Goal: Task Accomplishment & Management: Manage account settings

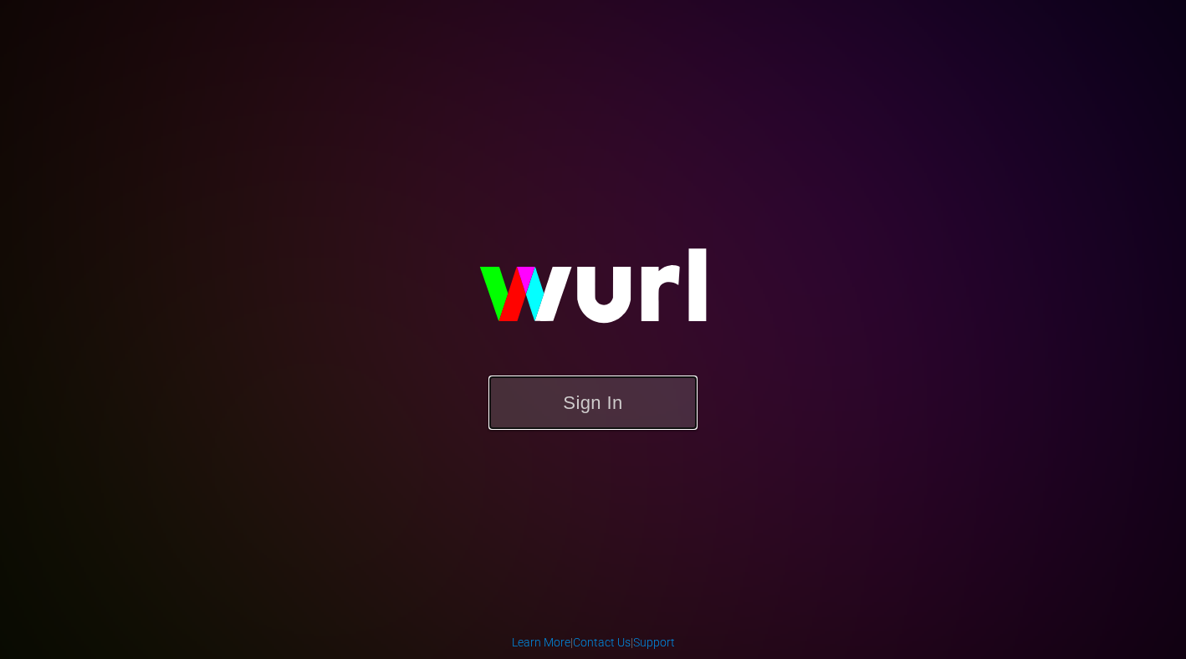
click at [627, 402] on button "Sign In" at bounding box center [593, 403] width 209 height 54
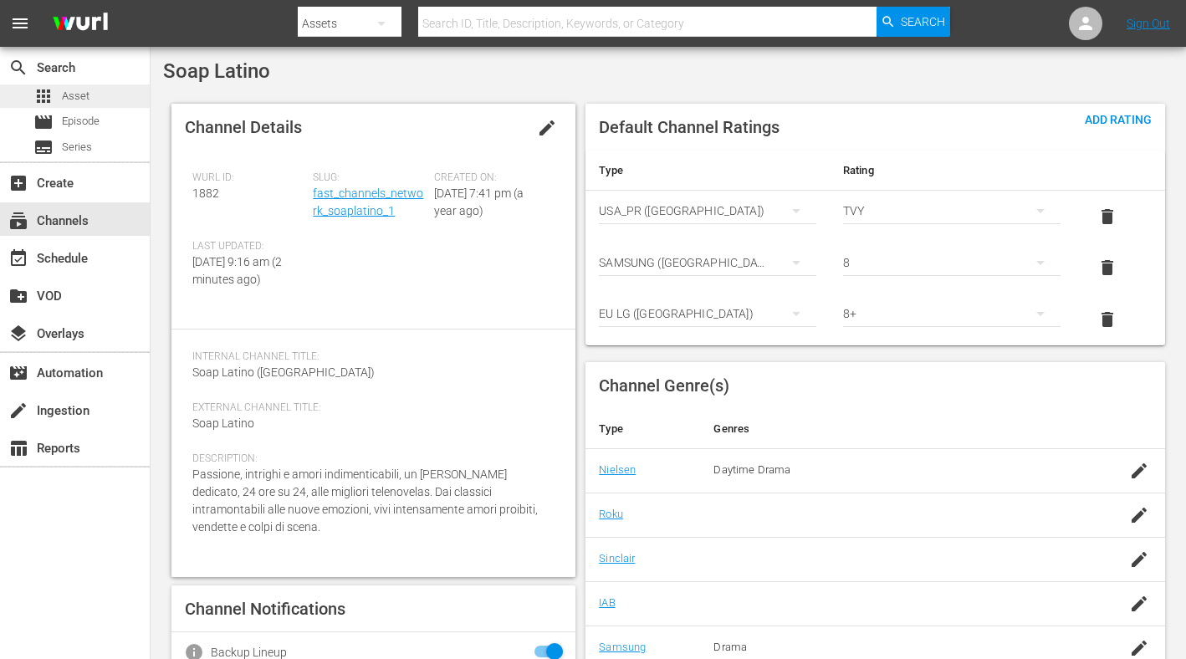
click at [79, 86] on div "apps Asset" at bounding box center [61, 96] width 56 height 23
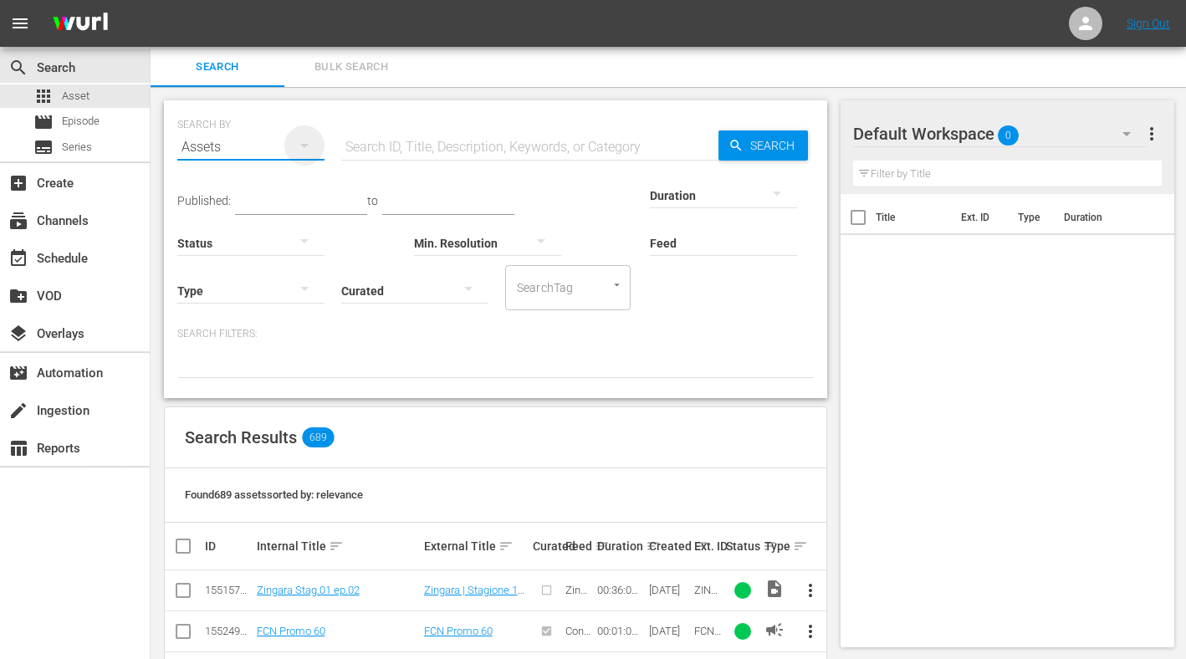
click at [313, 157] on div "button" at bounding box center [305, 151] width 20 height 30
click at [486, 90] on div "Channels Series Episodes Assets" at bounding box center [593, 329] width 1186 height 659
click at [930, 327] on div "Title Ext. ID Type Duration" at bounding box center [1008, 417] width 334 height 447
click at [74, 154] on span "Series" at bounding box center [77, 147] width 30 height 17
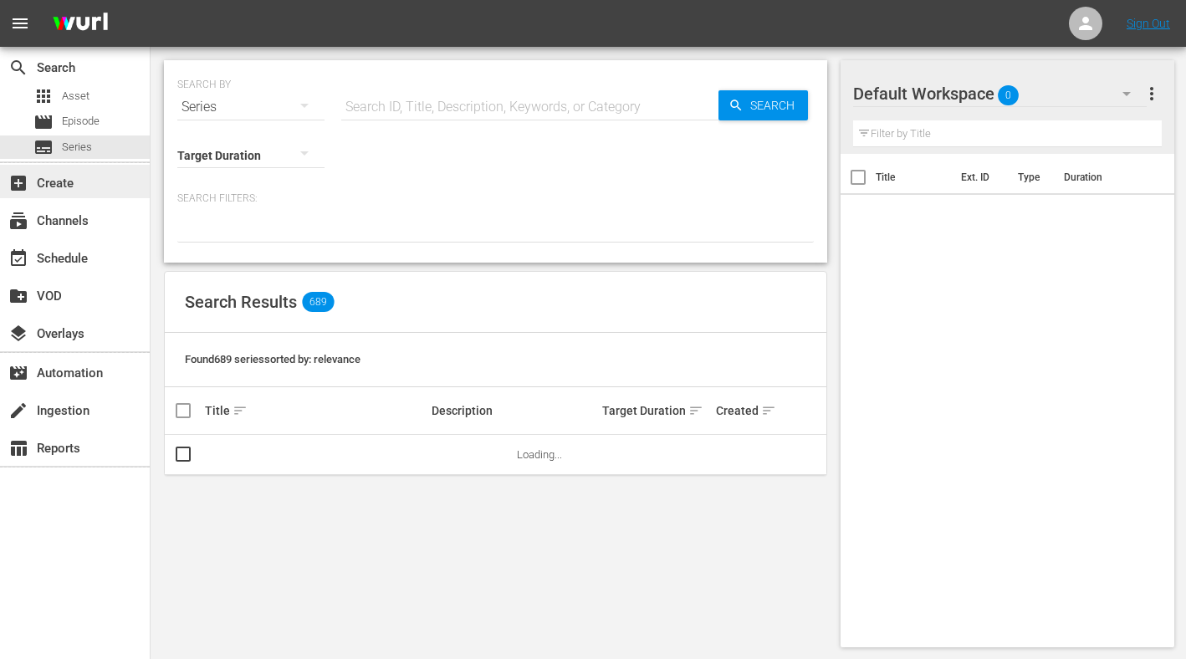
click at [76, 184] on div "add_box Create" at bounding box center [47, 180] width 94 height 15
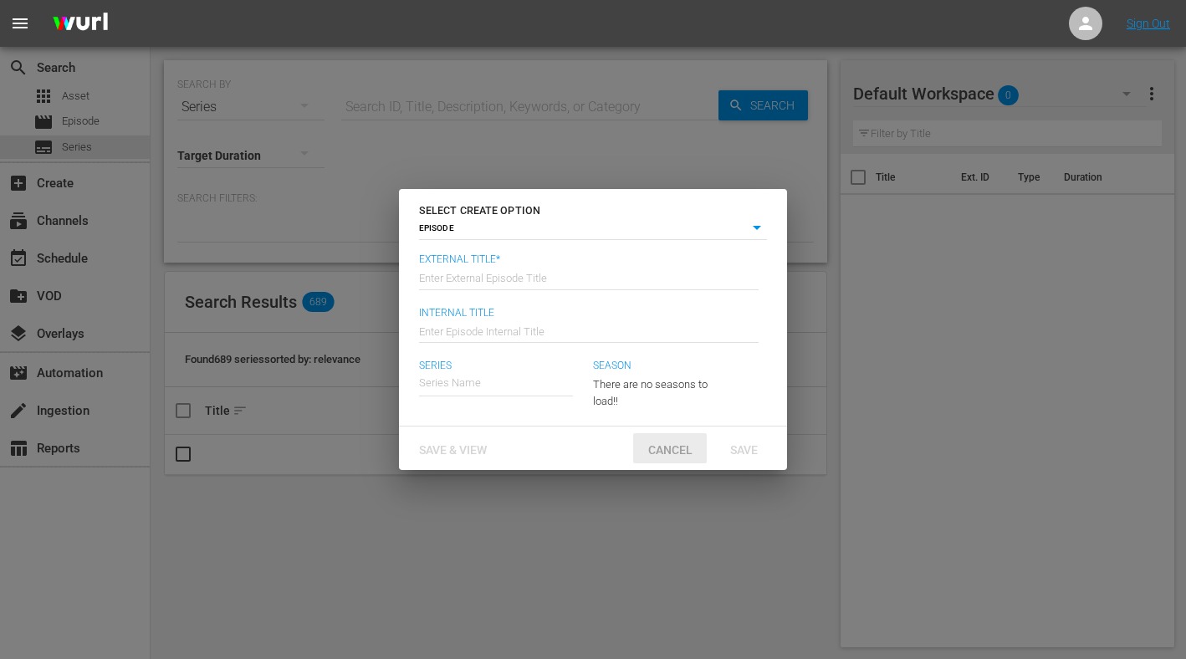
click at [690, 450] on span "Cancel" at bounding box center [670, 449] width 71 height 13
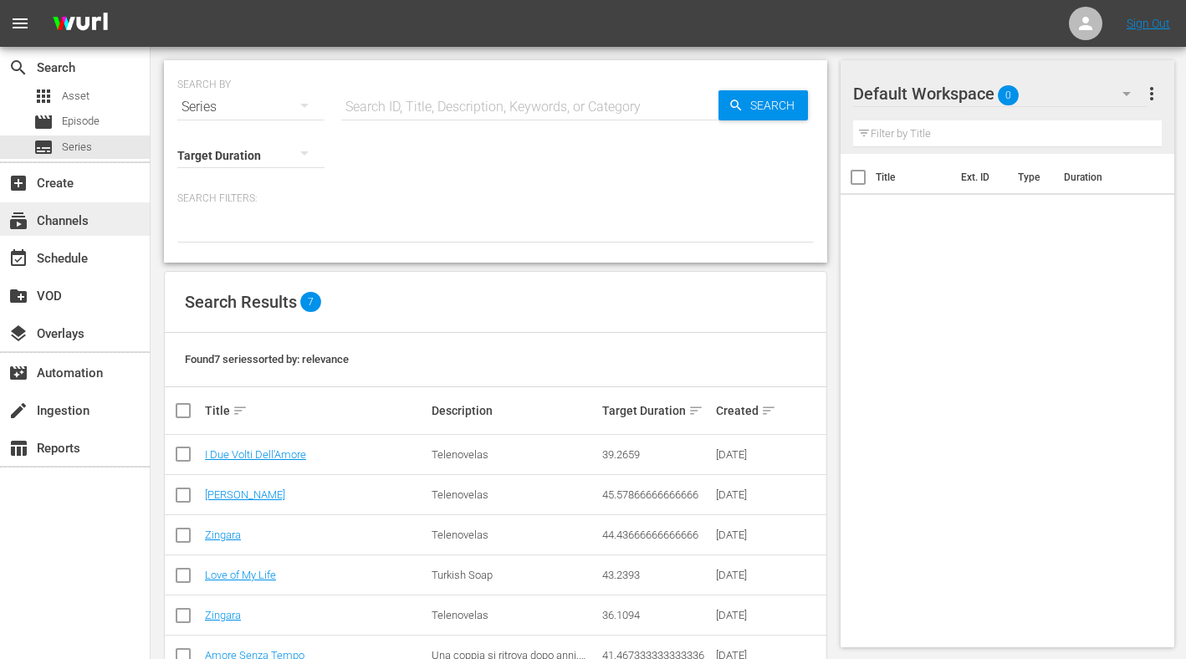
click at [78, 226] on div "subscriptions Channels" at bounding box center [47, 218] width 94 height 15
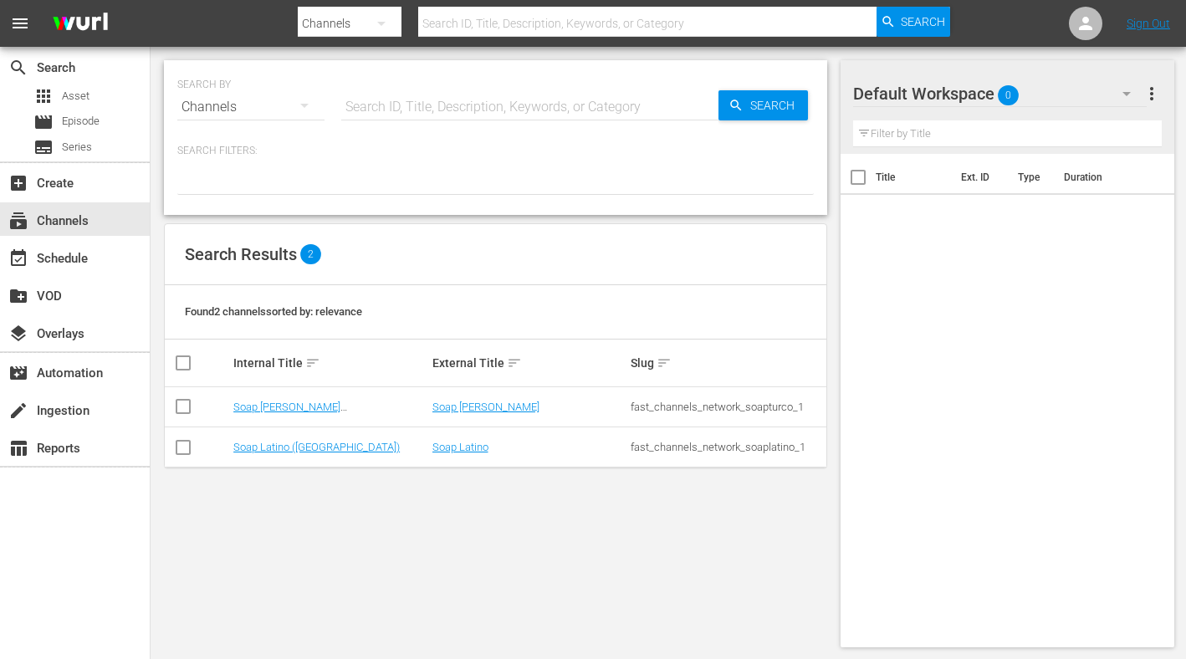
click at [296, 105] on icon "button" at bounding box center [305, 105] width 20 height 20
click at [361, 159] on div "Channels Series Episodes Assets" at bounding box center [593, 329] width 1186 height 659
click at [488, 123] on input "text" at bounding box center [529, 107] width 377 height 40
click at [305, 447] on link "Soap Latino ([GEOGRAPHIC_DATA])" at bounding box center [316, 447] width 167 height 13
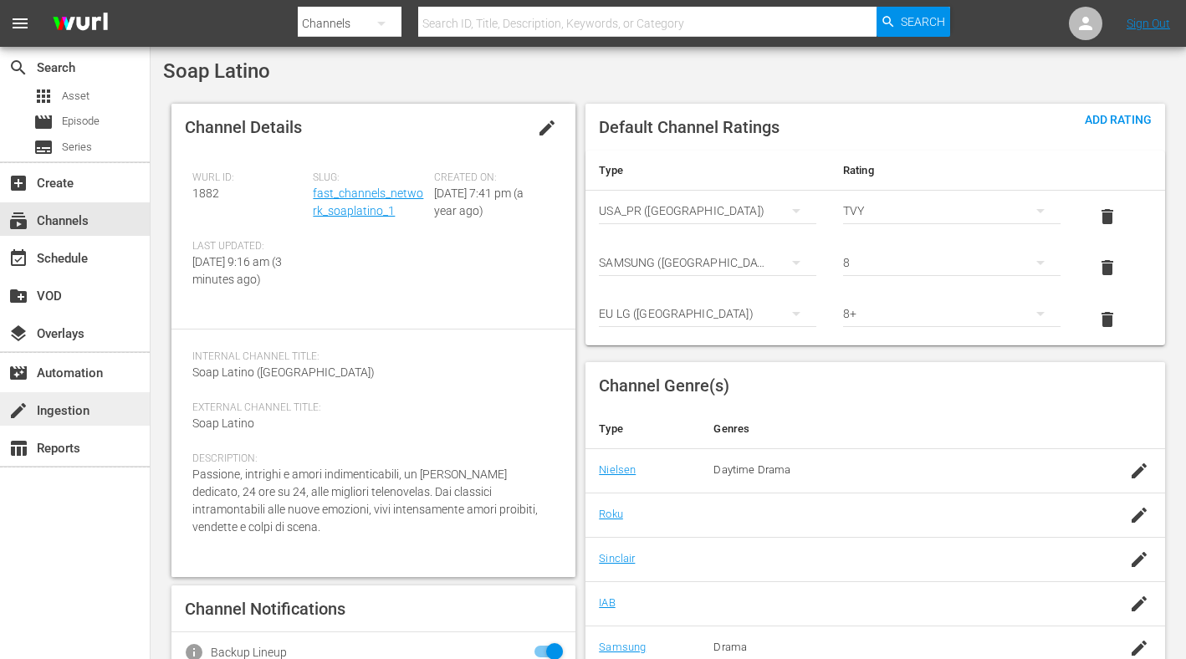
click at [72, 416] on div "create Ingestion" at bounding box center [47, 408] width 94 height 15
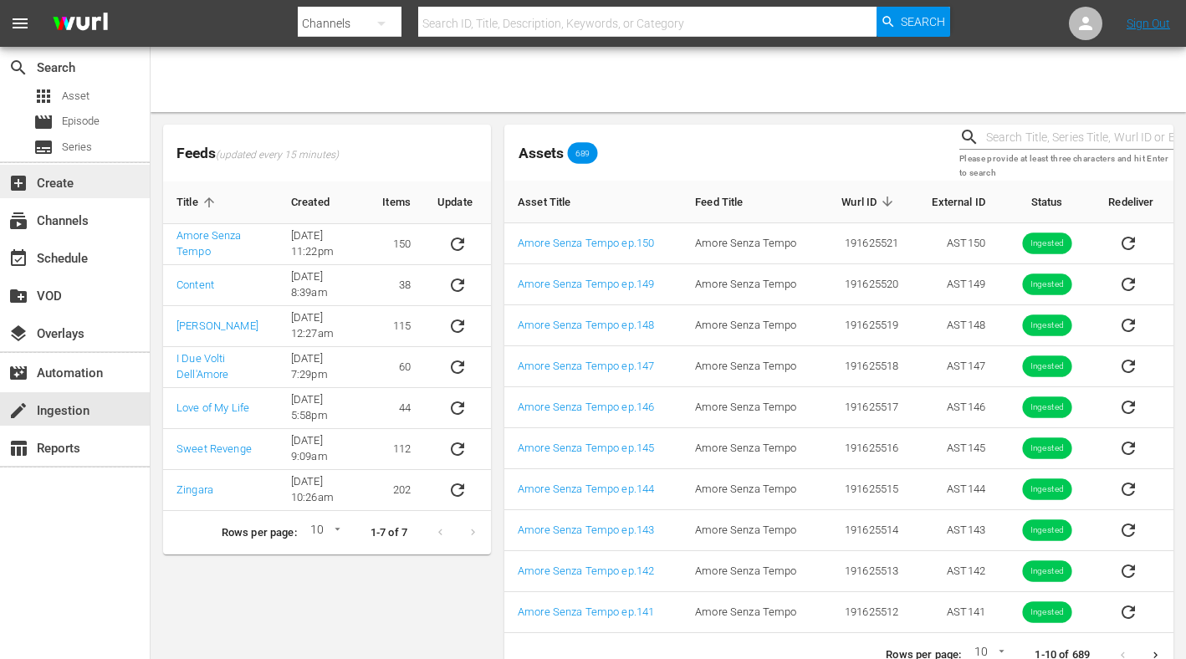
click at [59, 188] on div "add_box Create" at bounding box center [47, 180] width 94 height 15
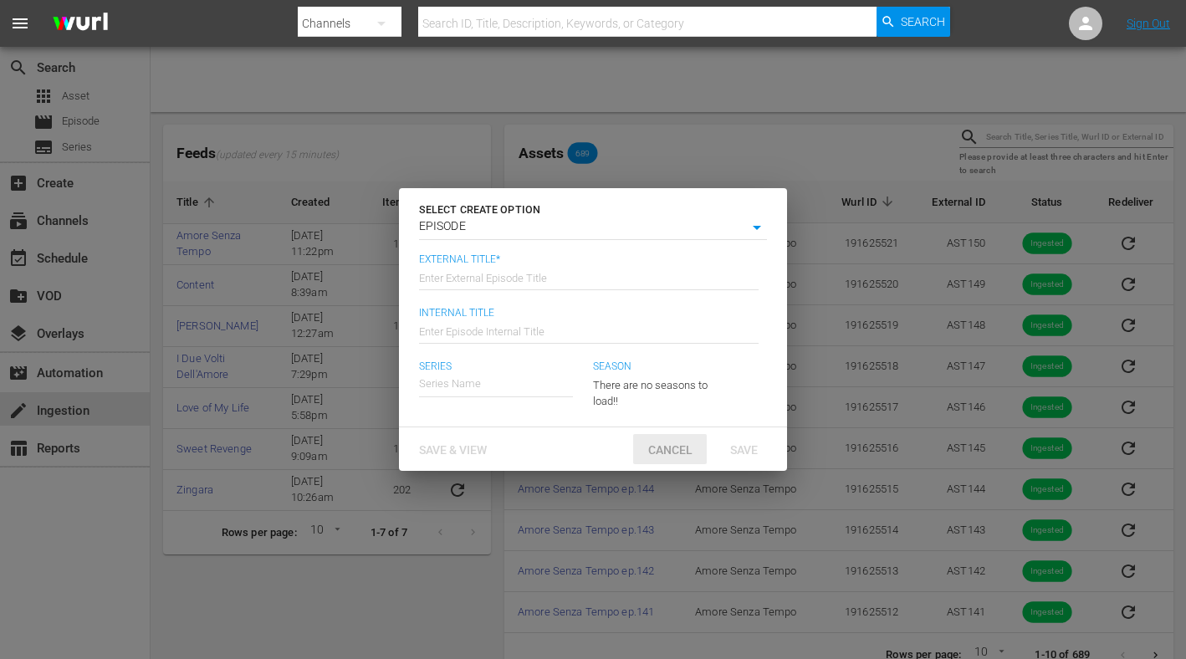
click at [674, 443] on span "Cancel" at bounding box center [670, 449] width 71 height 13
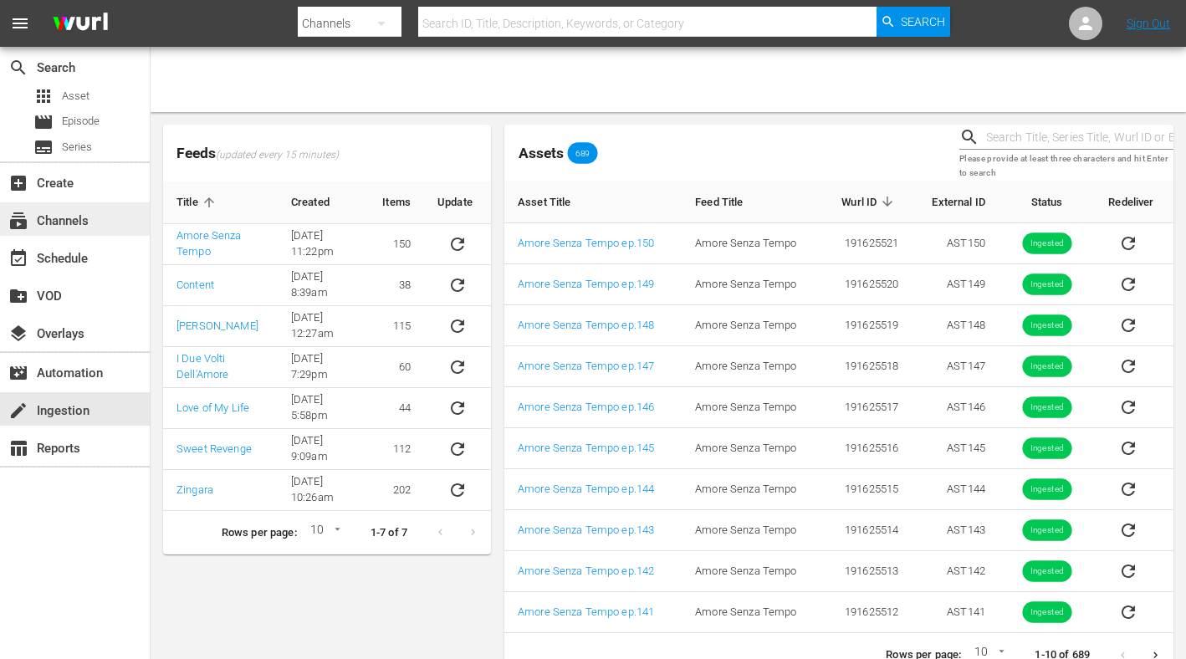
click at [66, 217] on div "subscriptions Channels" at bounding box center [47, 218] width 94 height 15
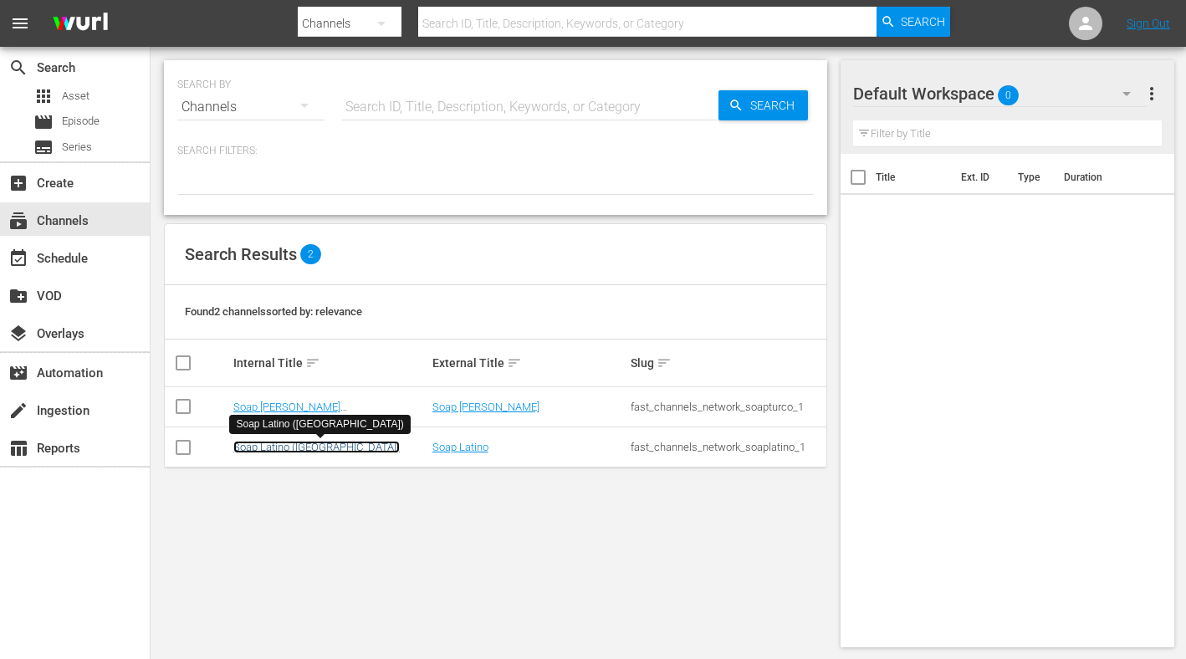
click at [269, 448] on link "Soap Latino ([GEOGRAPHIC_DATA])" at bounding box center [316, 447] width 167 height 13
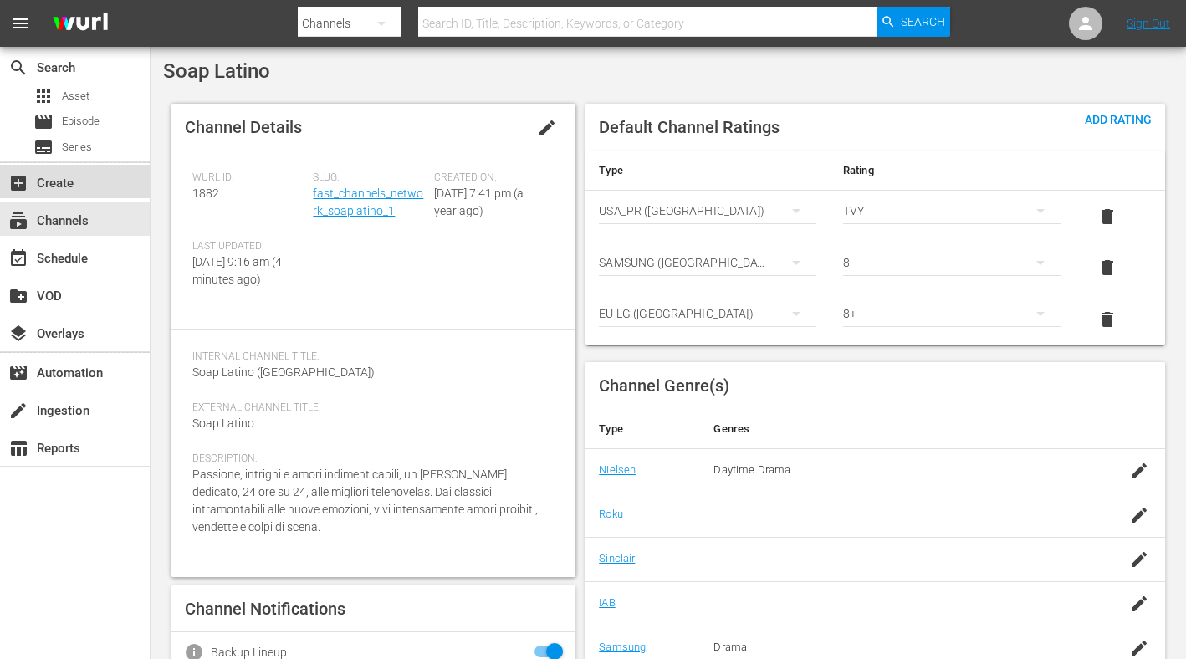
click at [89, 186] on div "add_box Create" at bounding box center [47, 180] width 94 height 15
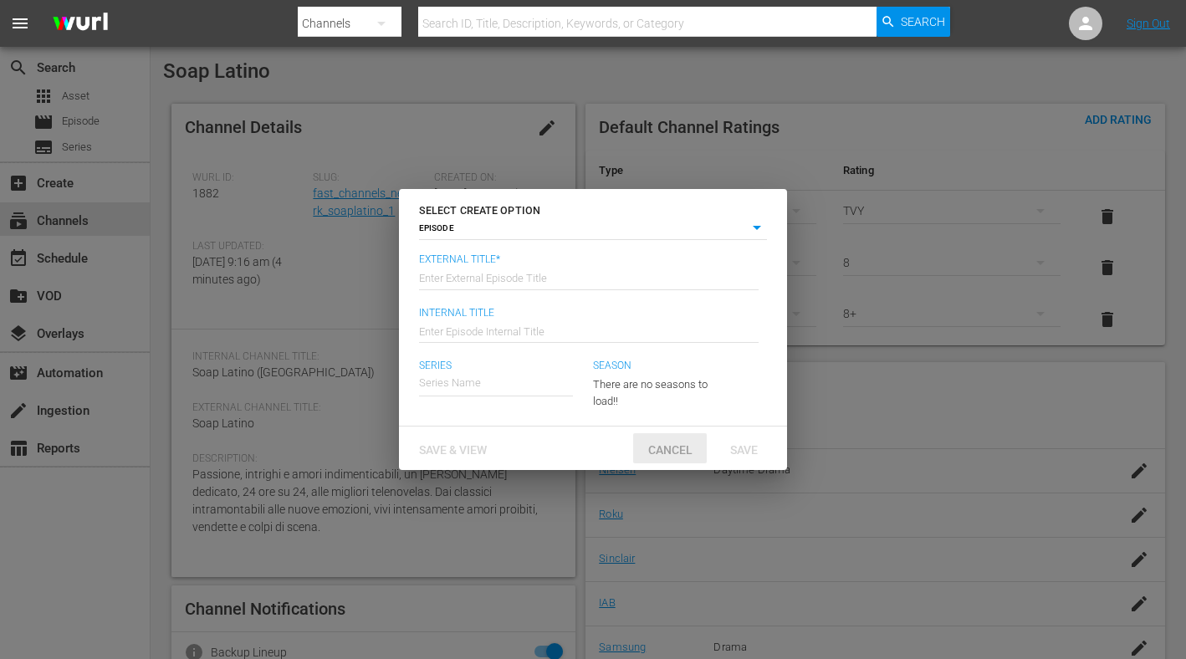
click at [679, 446] on span "Cancel" at bounding box center [670, 449] width 71 height 13
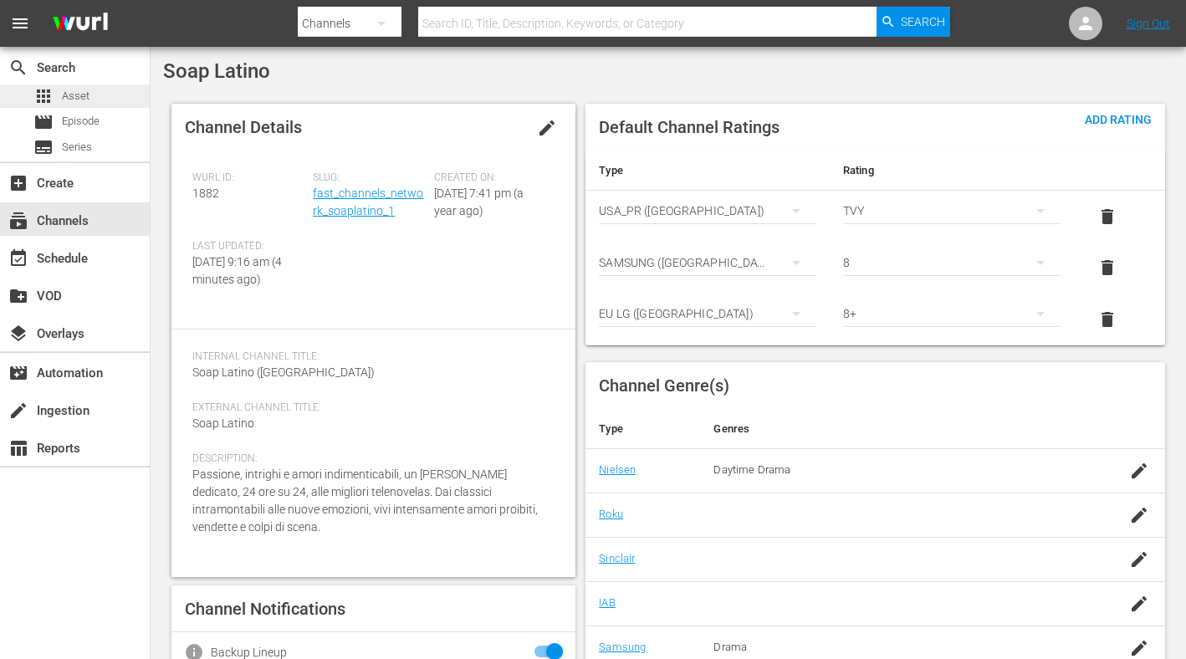
click at [83, 101] on span "Asset" at bounding box center [76, 96] width 28 height 17
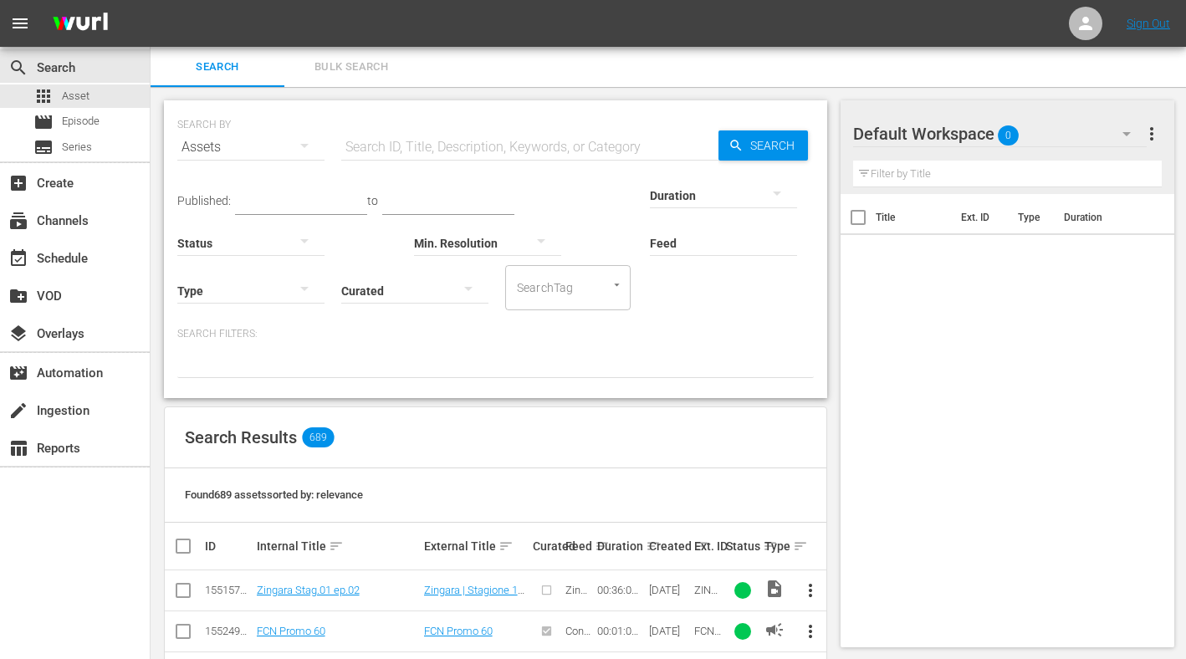
click at [300, 146] on icon "button" at bounding box center [305, 146] width 20 height 20
click at [254, 204] on div "Channels" at bounding box center [230, 205] width 67 height 27
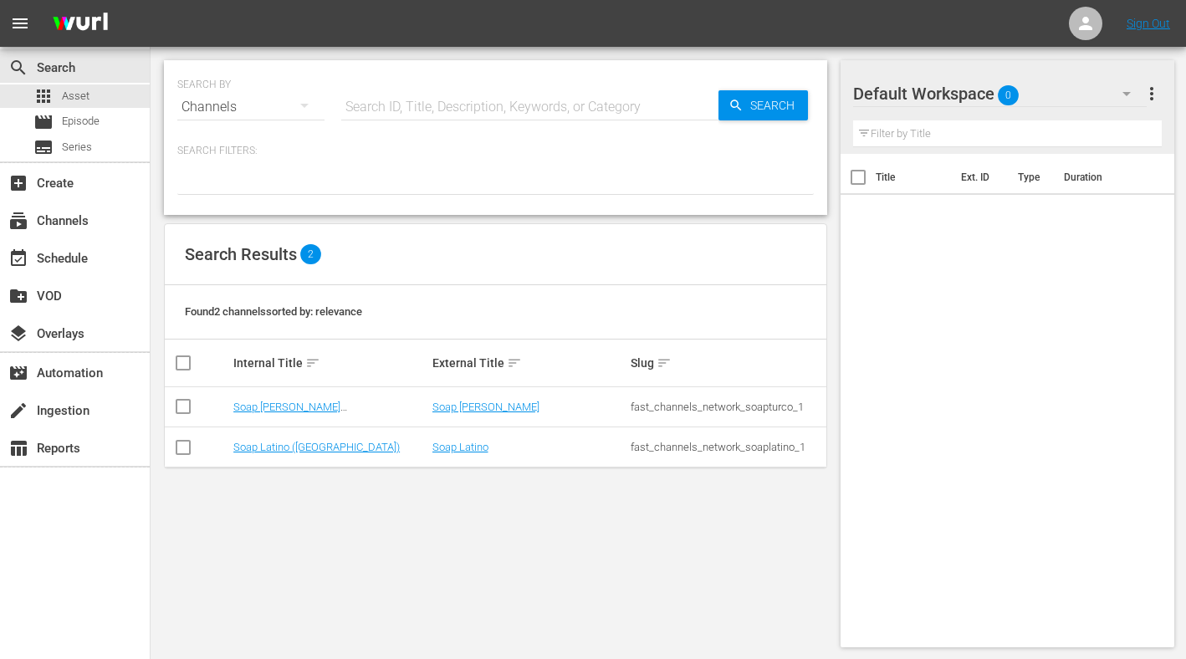
click at [469, 102] on input "text" at bounding box center [529, 107] width 377 height 40
type input "soap latino"
click at [799, 115] on span "Search" at bounding box center [776, 105] width 64 height 30
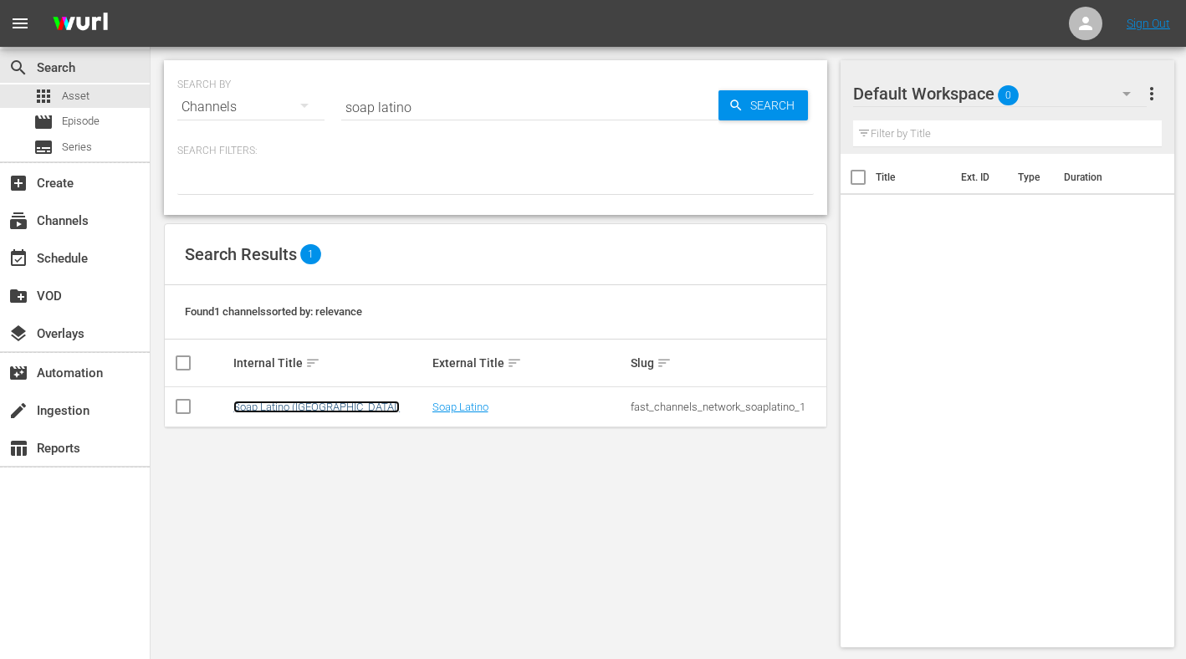
click at [309, 407] on link "Soap Latino ([GEOGRAPHIC_DATA])" at bounding box center [316, 407] width 167 height 13
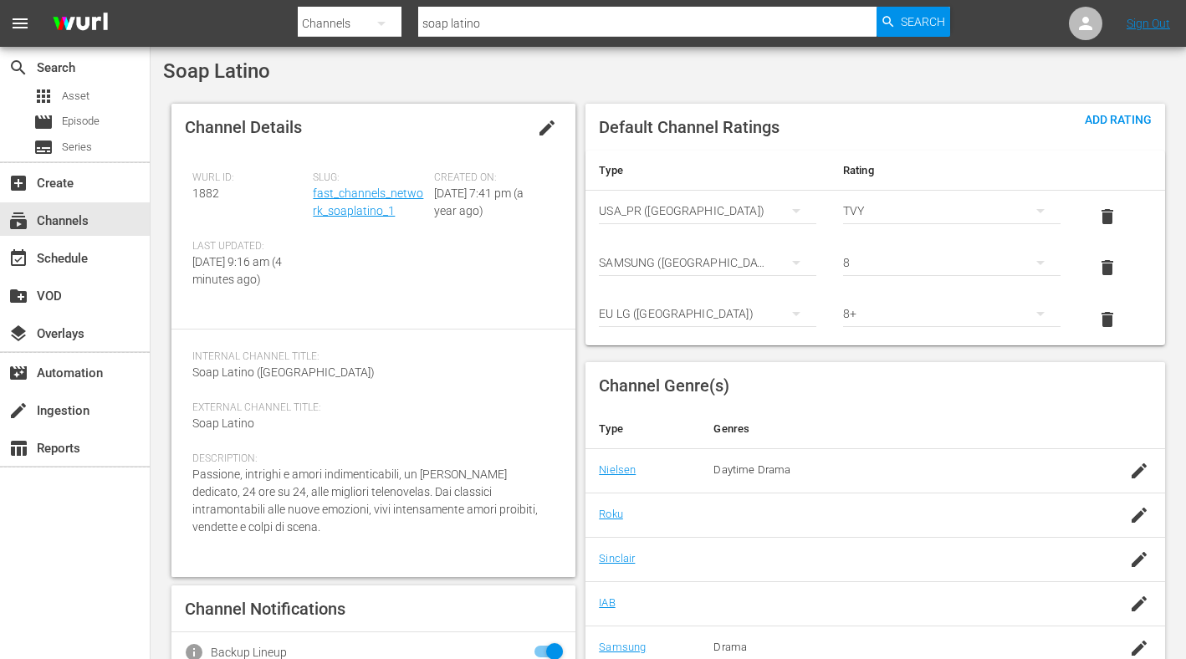
click at [542, 129] on span "edit" at bounding box center [547, 128] width 20 height 20
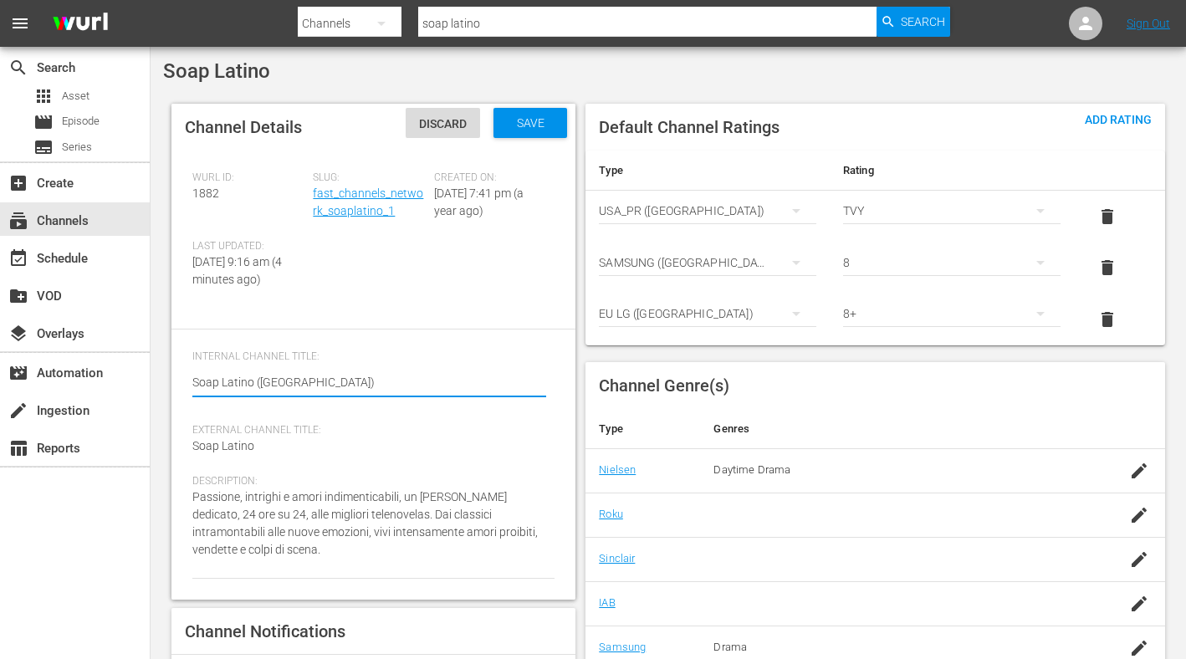
click at [550, 76] on div "Soap Latino" at bounding box center [668, 70] width 1011 height 23
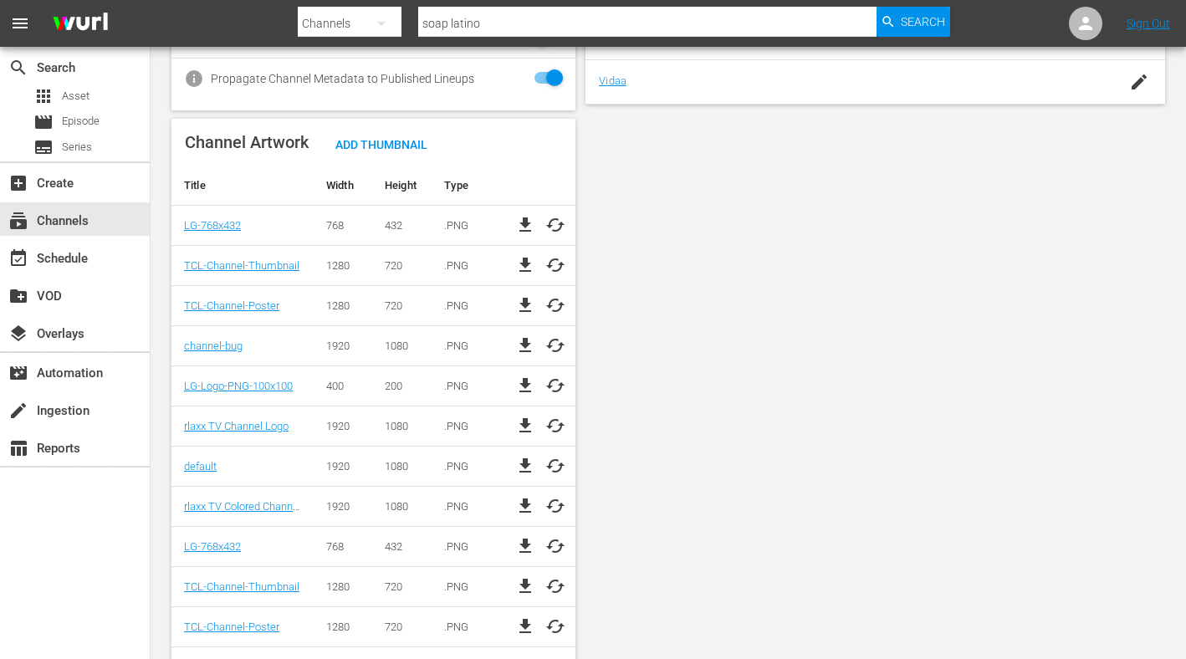
scroll to position [746, 0]
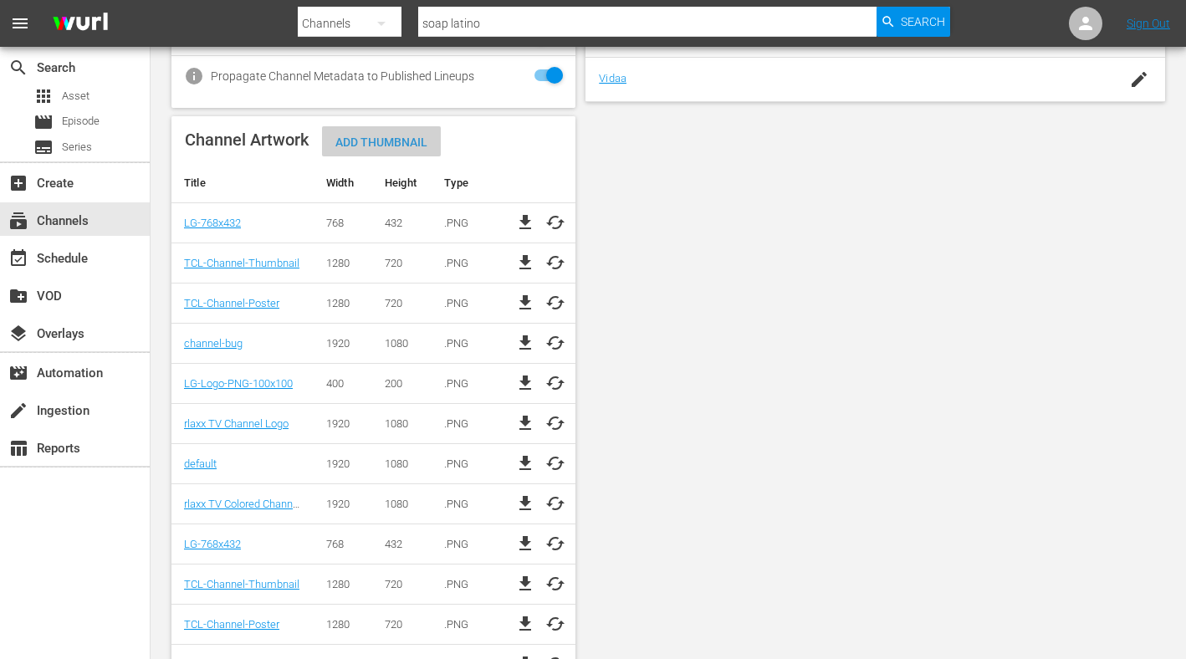
click at [400, 149] on span "Add Thumbnail" at bounding box center [381, 142] width 119 height 13
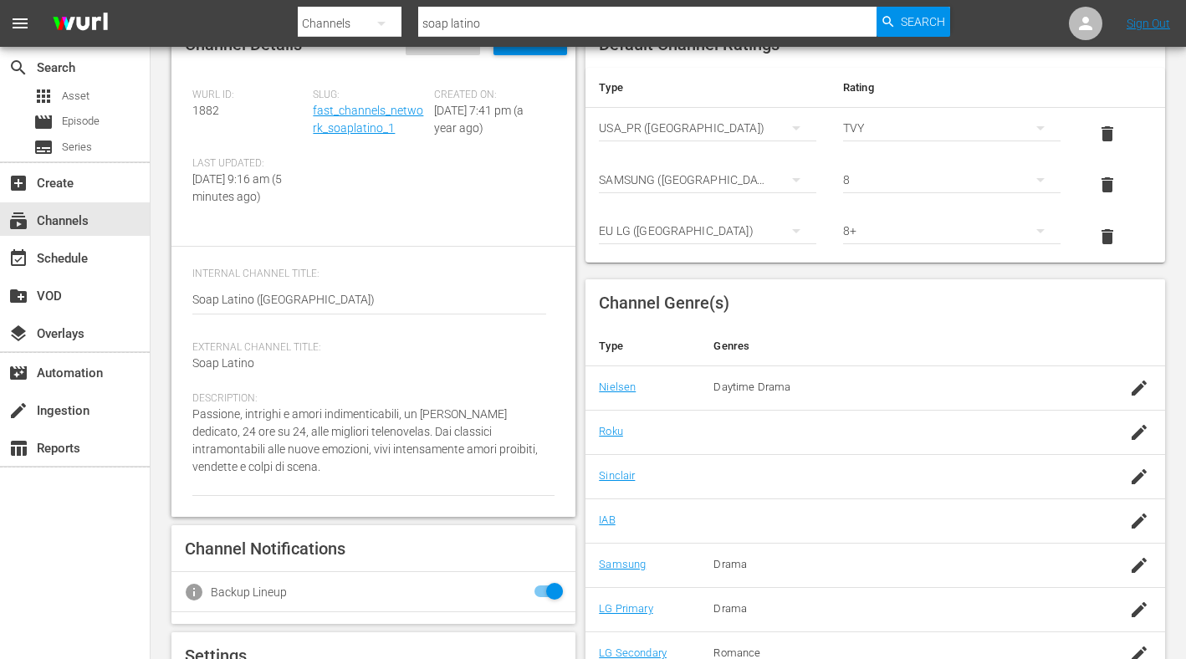
scroll to position [0, 0]
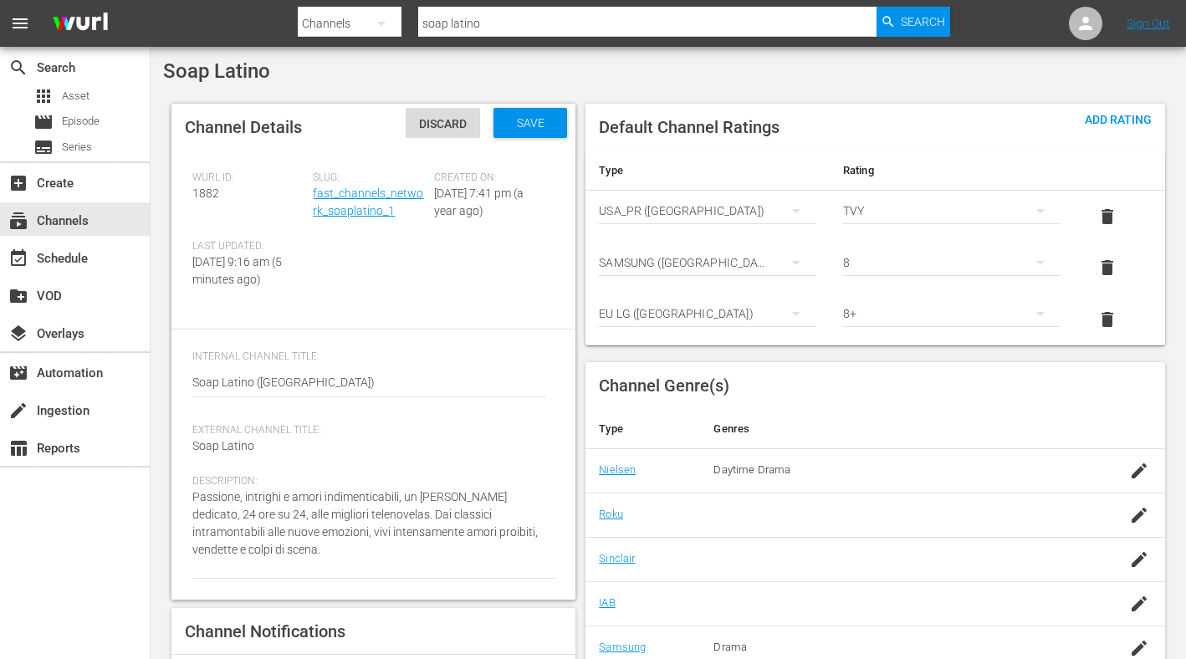
click at [531, 74] on div "Soap Latino" at bounding box center [668, 70] width 1011 height 23
click at [62, 218] on div "subscriptions Channels" at bounding box center [47, 218] width 94 height 15
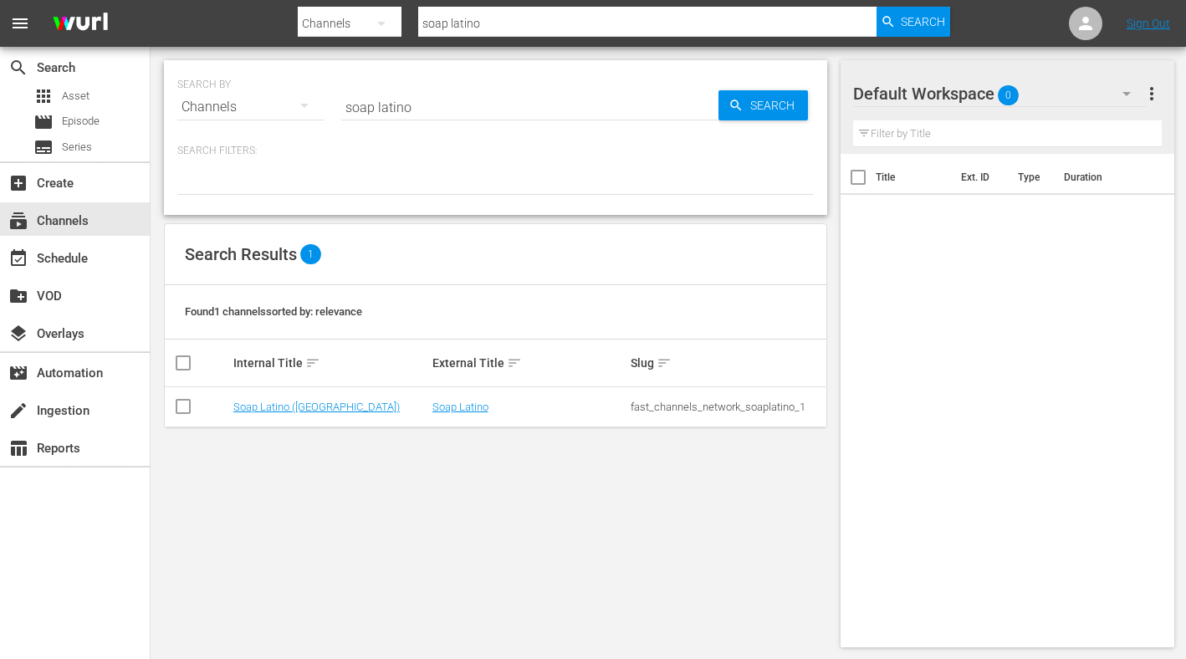
click at [446, 109] on input "soap latino" at bounding box center [529, 107] width 377 height 40
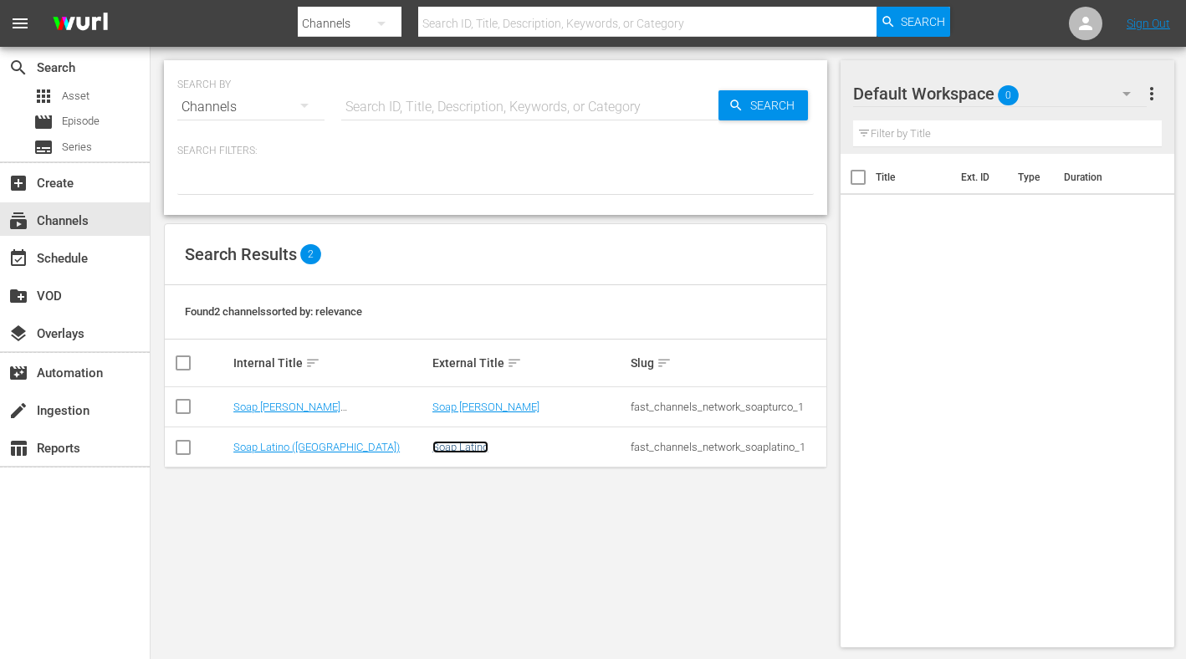
click at [470, 448] on link "Soap Latino" at bounding box center [461, 447] width 56 height 13
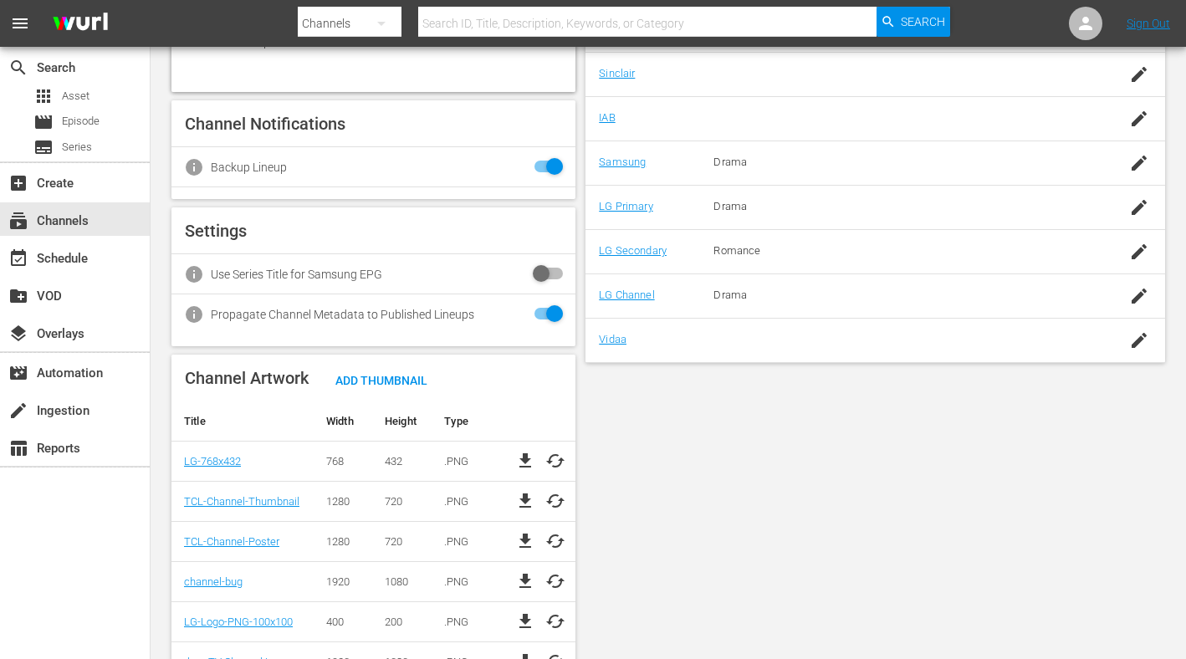
scroll to position [482, 0]
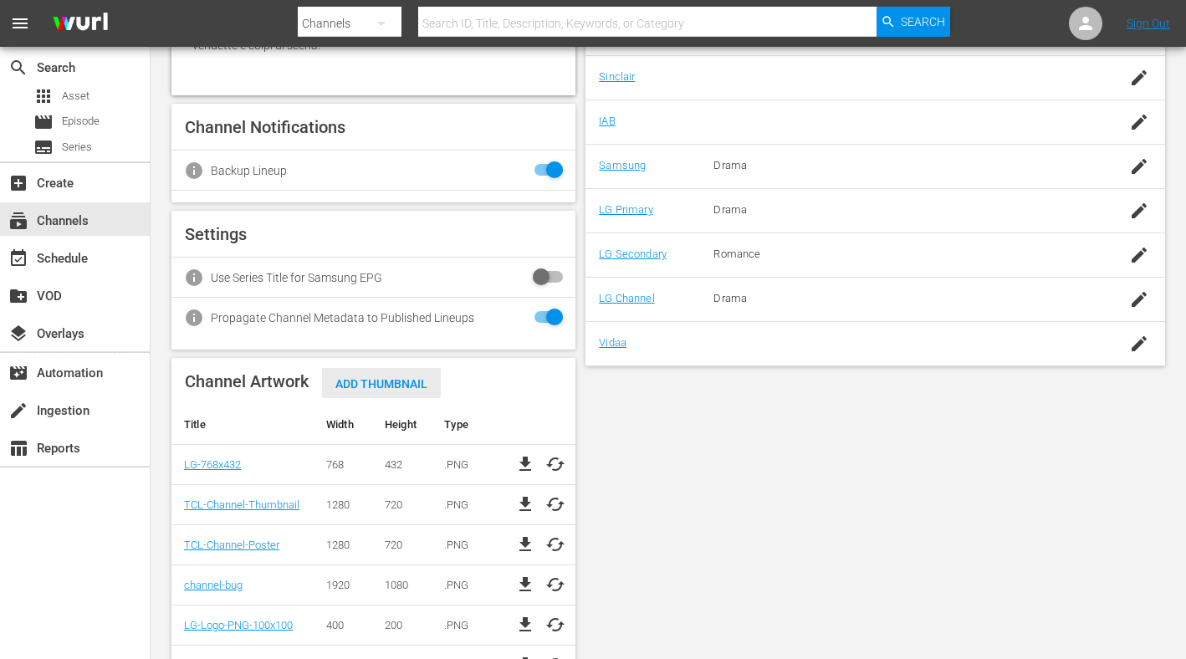
click at [419, 391] on span "Add Thumbnail" at bounding box center [381, 383] width 119 height 13
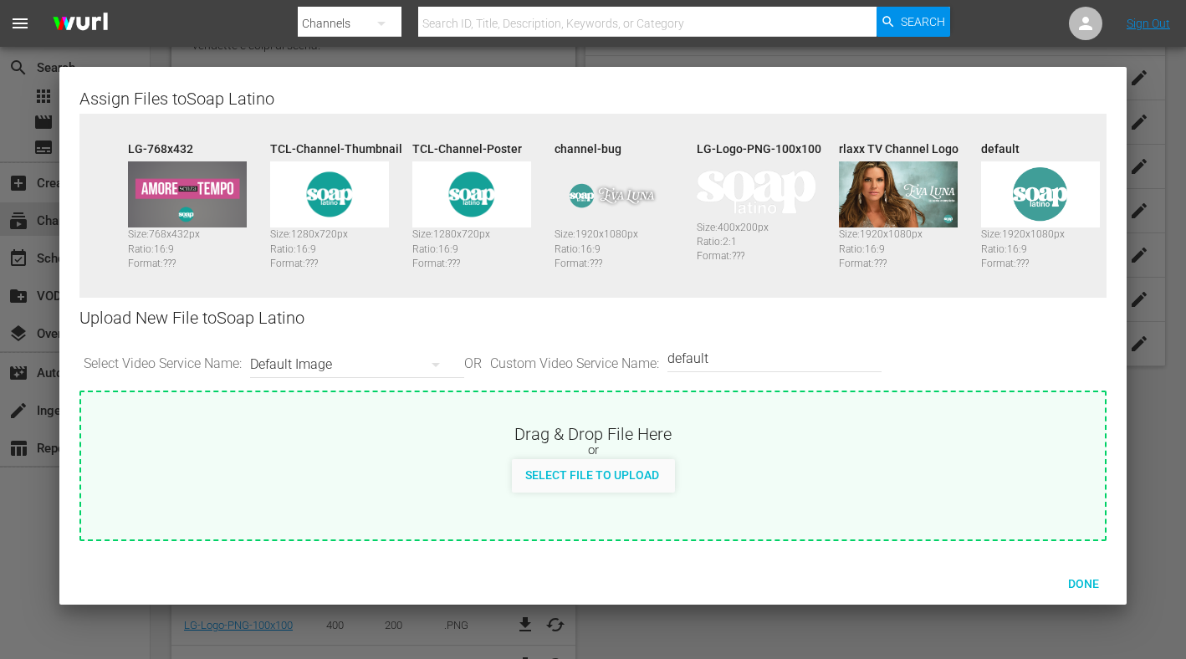
click at [443, 361] on icon "button" at bounding box center [436, 365] width 20 height 20
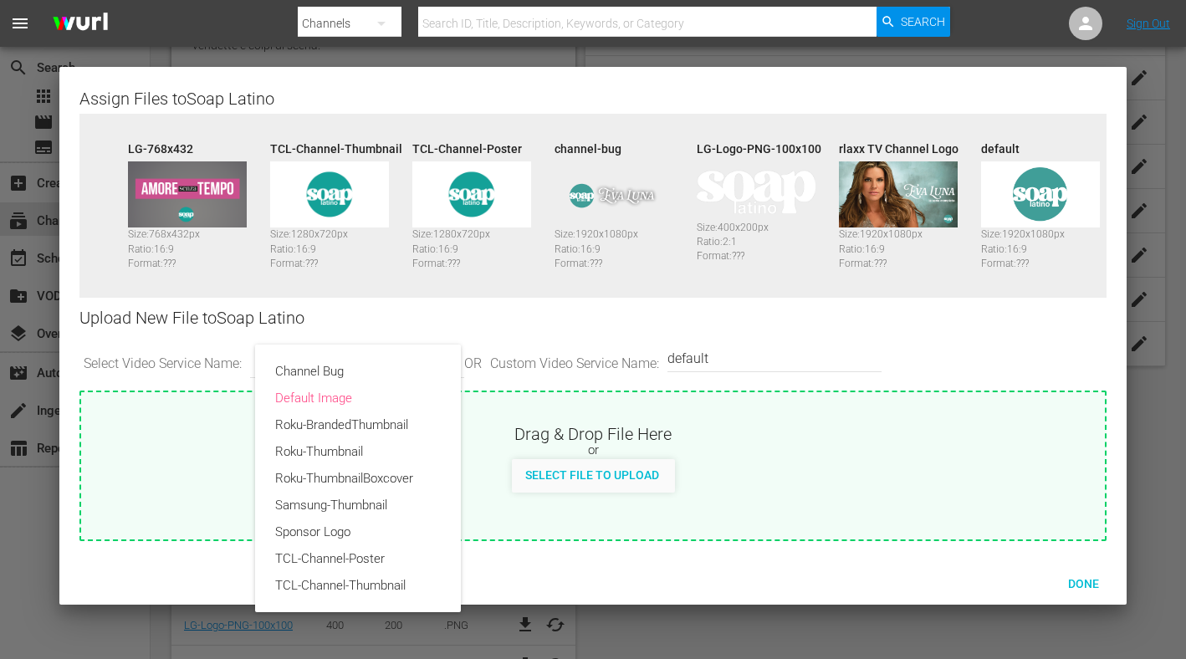
click at [765, 311] on div "Channel Bug Default Image Roku-BrandedThumbnail Roku-Thumbnail Roku-ThumbnailBo…" at bounding box center [593, 329] width 1186 height 659
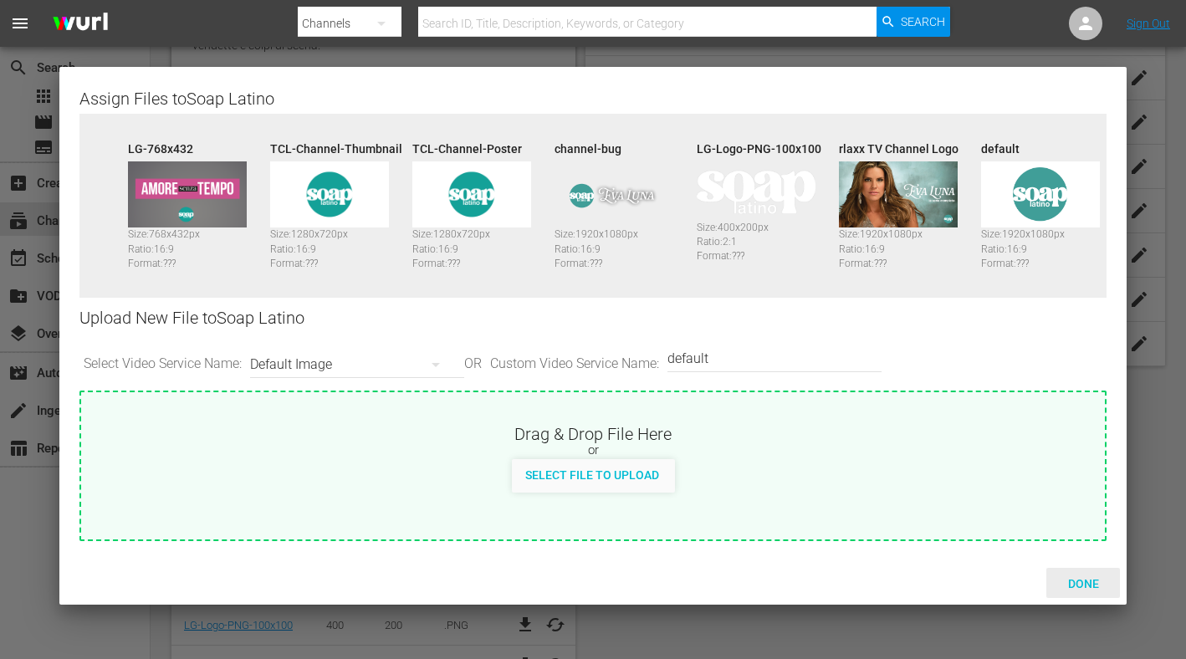
click at [1085, 573] on div "Done" at bounding box center [1084, 583] width 74 height 31
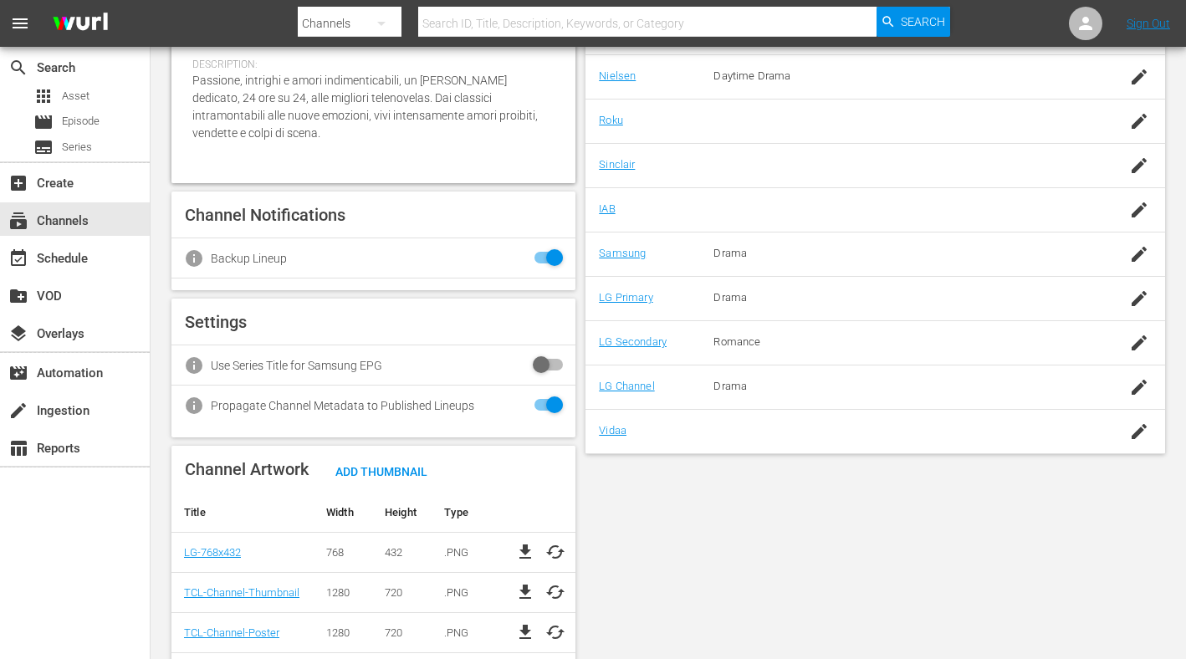
scroll to position [393, 0]
click at [633, 295] on link "LG Primary" at bounding box center [626, 298] width 54 height 13
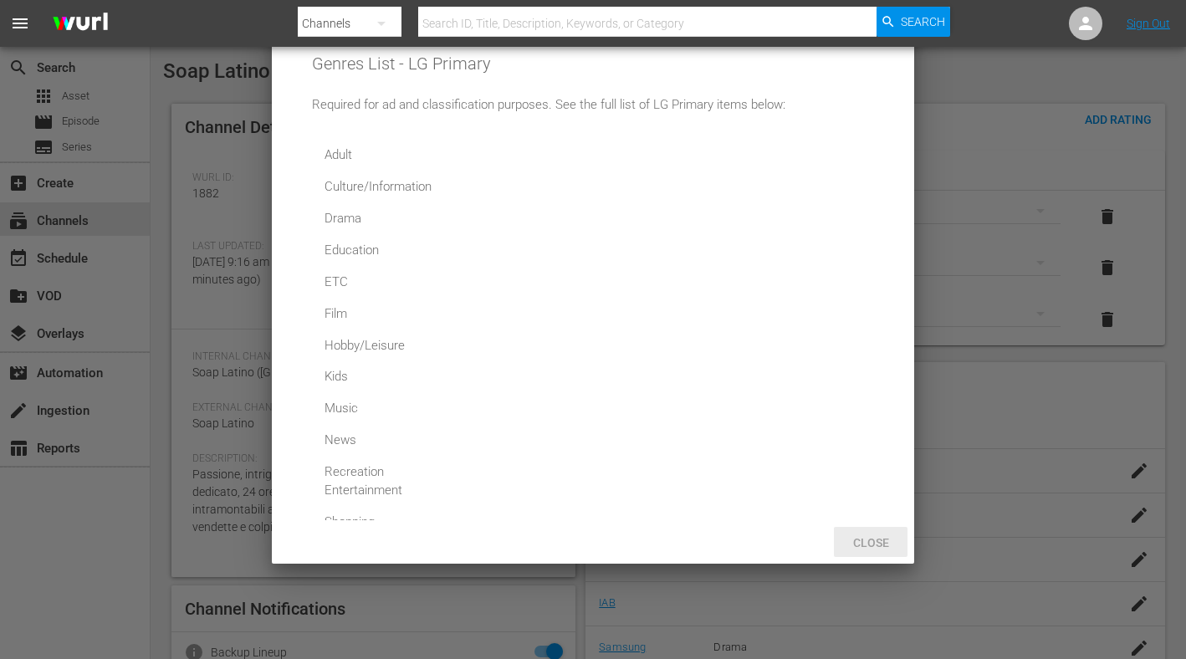
click at [867, 536] on span "Close" at bounding box center [871, 542] width 63 height 13
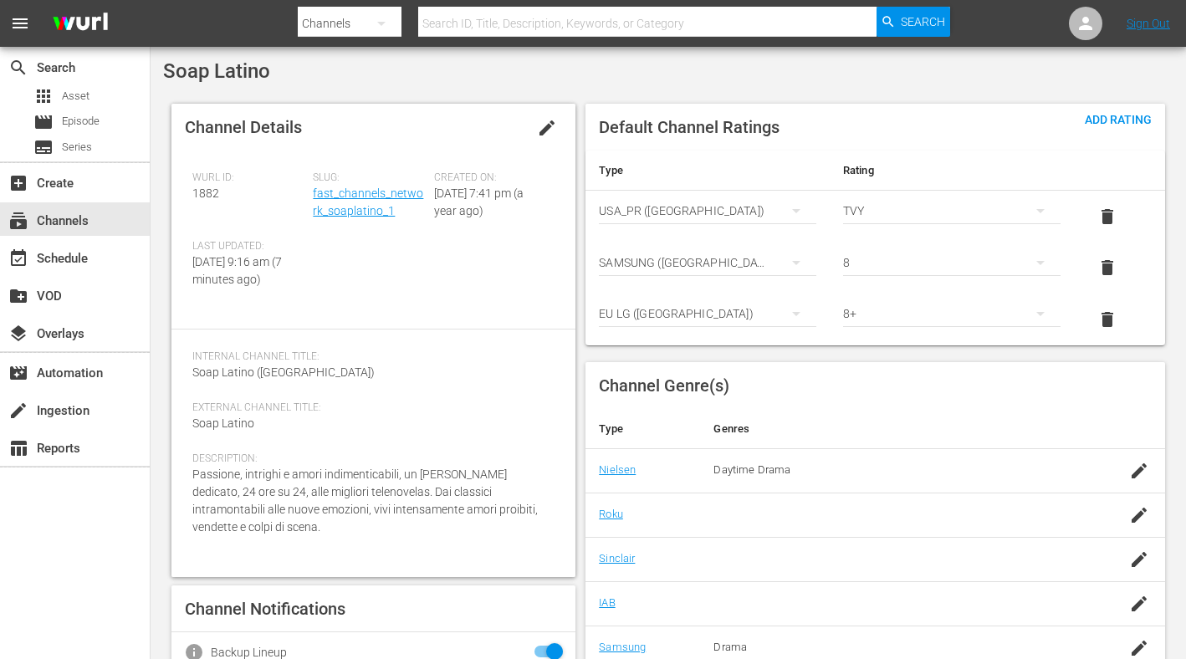
click at [373, 18] on icon "button" at bounding box center [381, 23] width 20 height 20
click at [371, 27] on div "Channels Series Episodes Assets" at bounding box center [593, 329] width 1186 height 659
click at [370, 26] on button "button" at bounding box center [381, 23] width 40 height 40
click at [365, 68] on div "Channels" at bounding box center [351, 70] width 67 height 27
click at [510, 21] on input "text" at bounding box center [647, 23] width 459 height 40
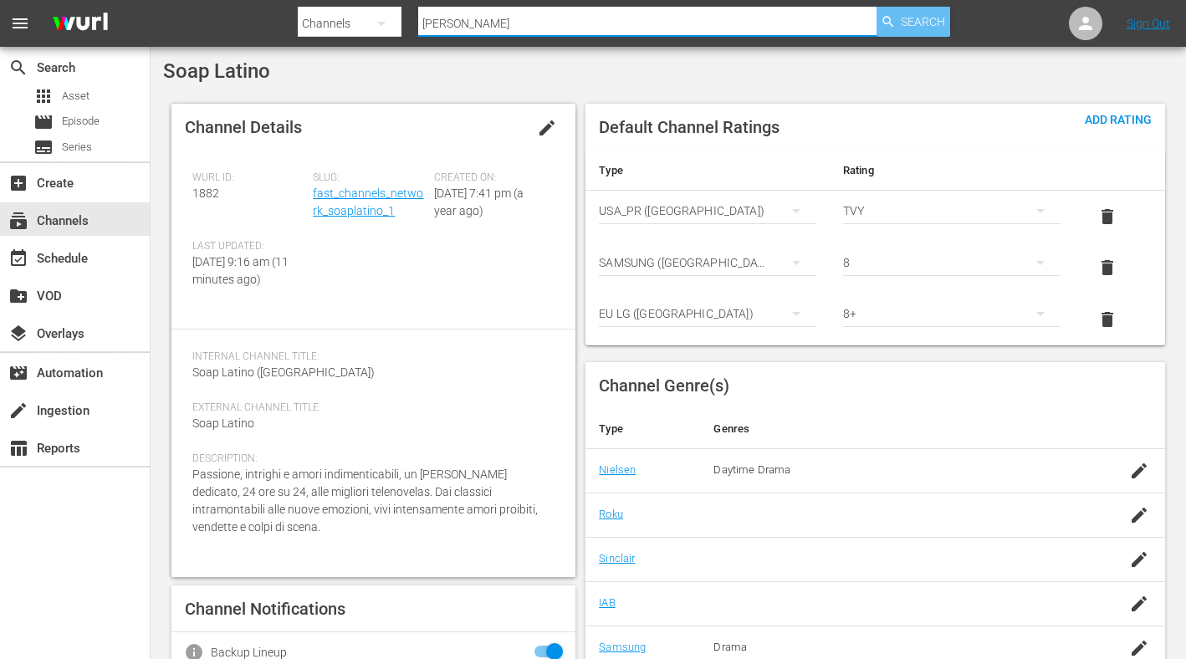
type input "[PERSON_NAME]"
click at [900, 18] on div "Search" at bounding box center [914, 22] width 74 height 30
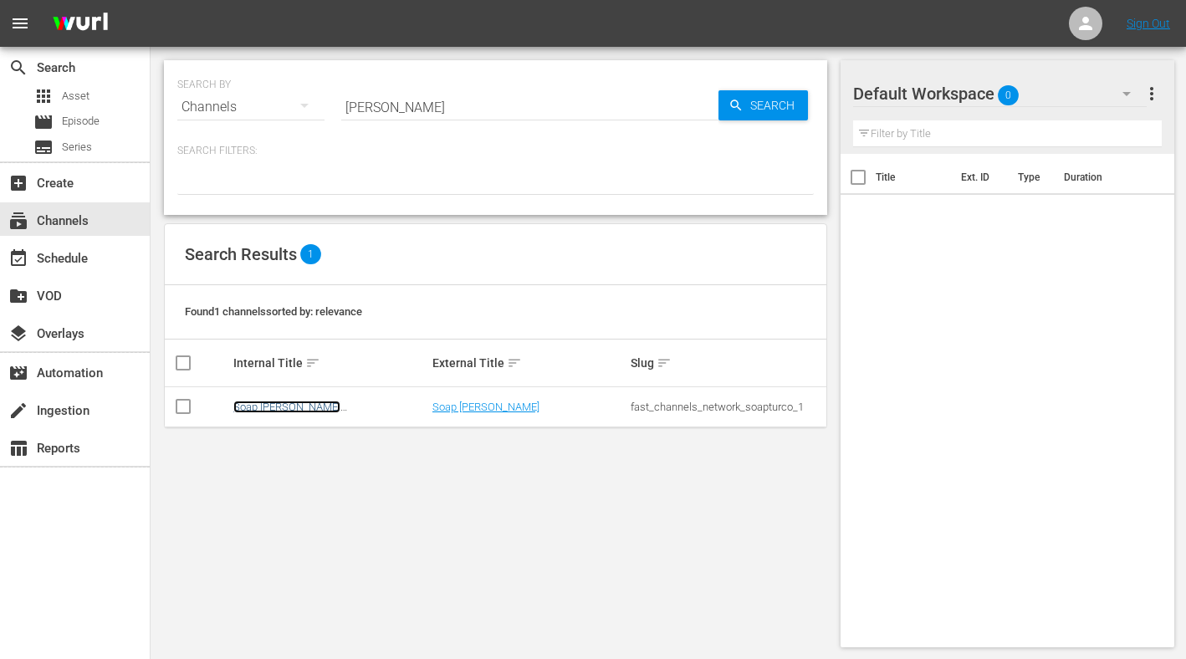
click at [305, 404] on link "Soap [PERSON_NAME] ([GEOGRAPHIC_DATA])" at bounding box center [287, 413] width 108 height 25
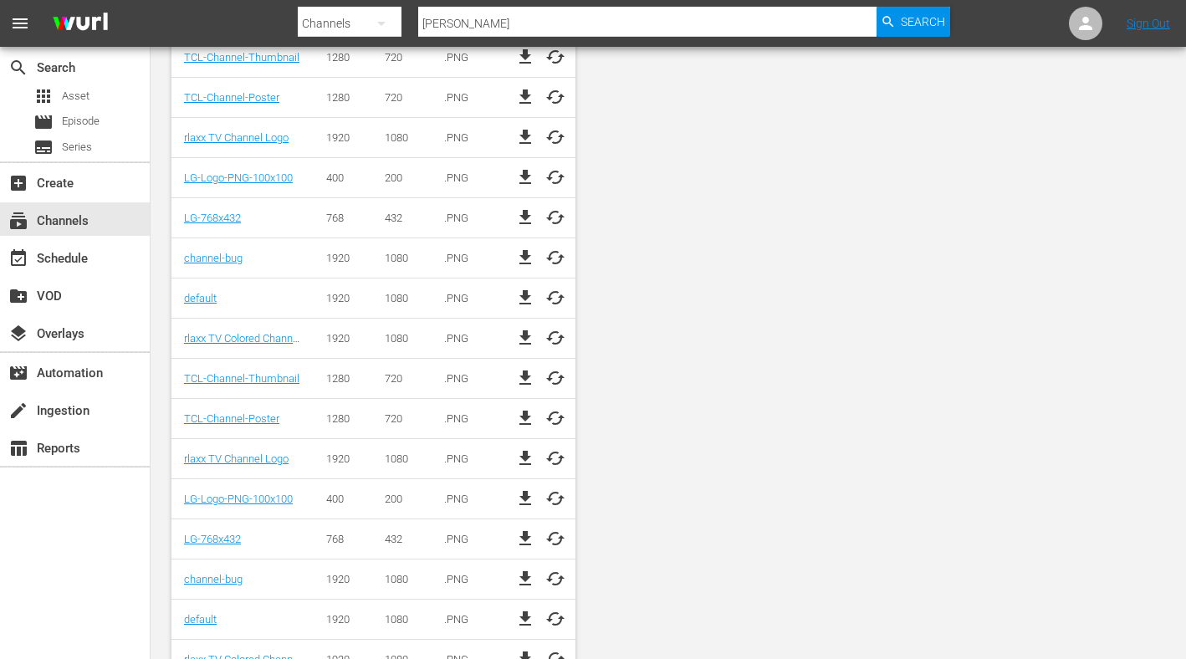
scroll to position [874, 0]
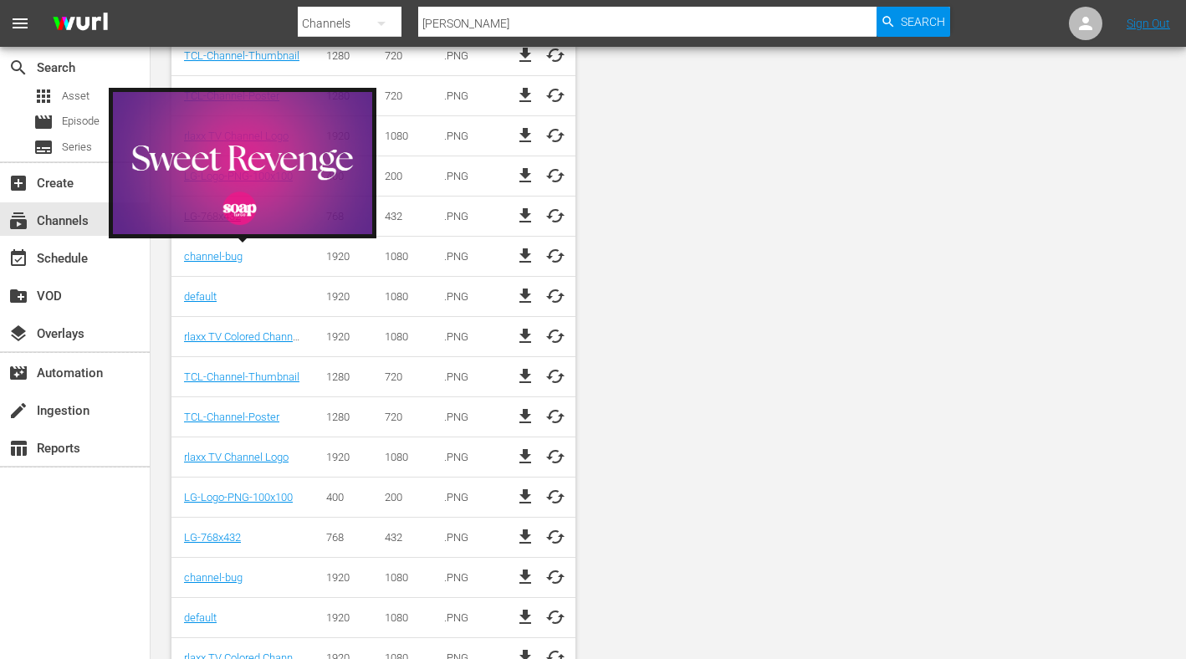
click at [228, 223] on link "LG-768x432" at bounding box center [212, 216] width 57 height 13
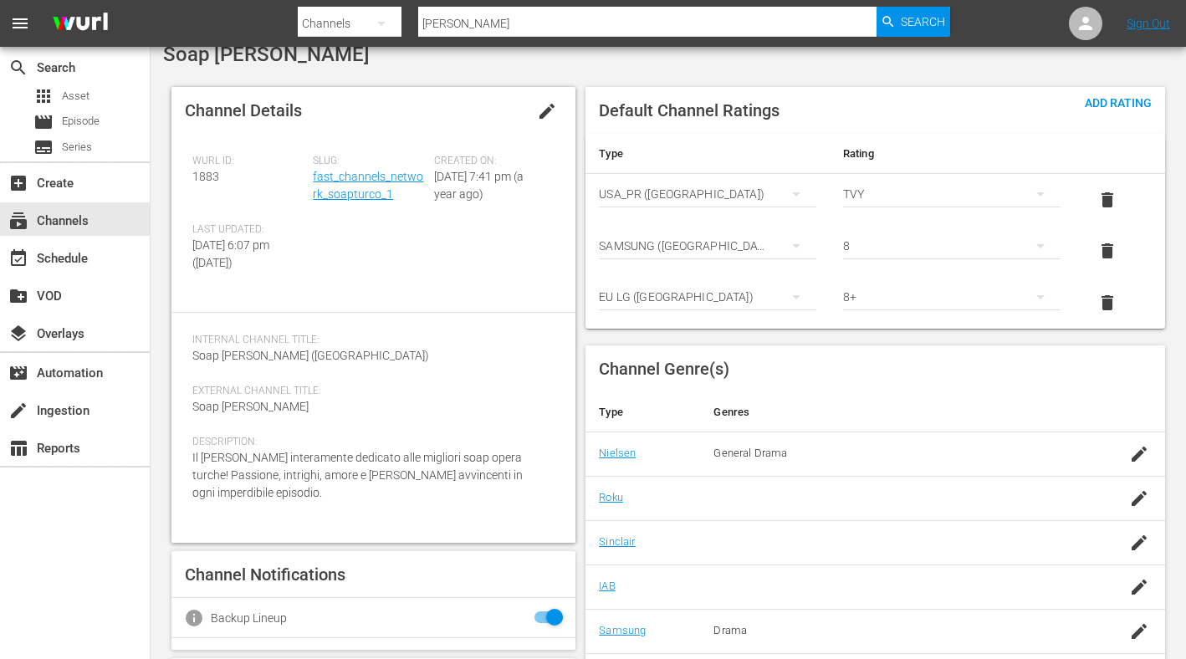
scroll to position [0, 0]
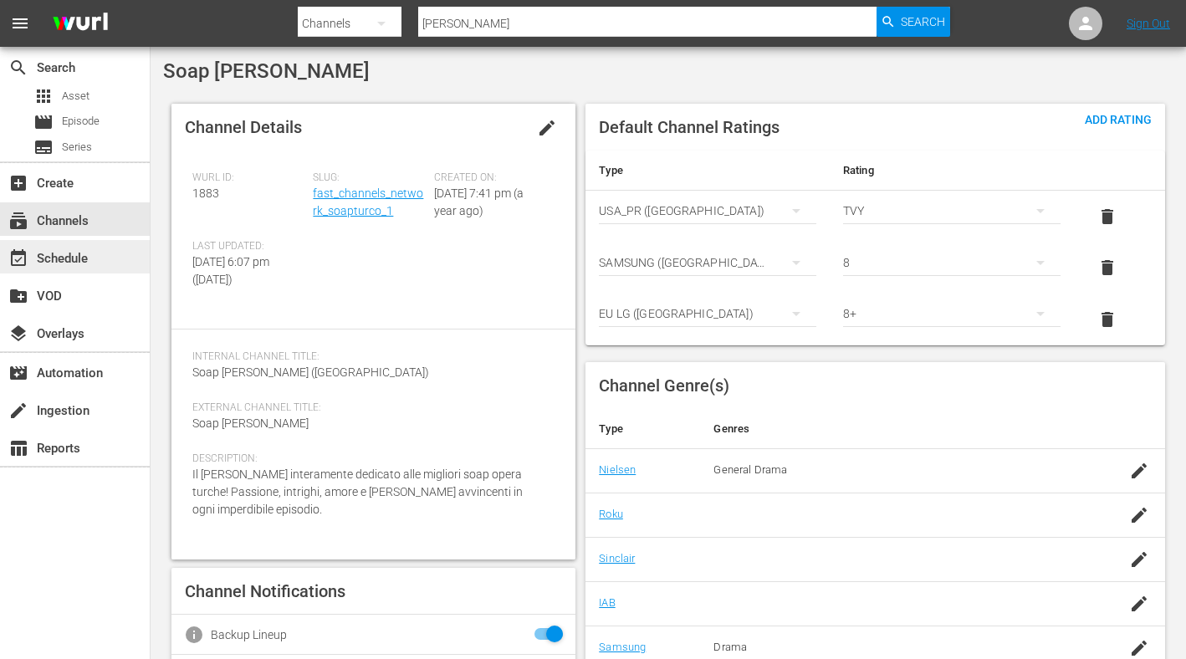
click at [74, 254] on div "event_available Schedule" at bounding box center [47, 255] width 94 height 15
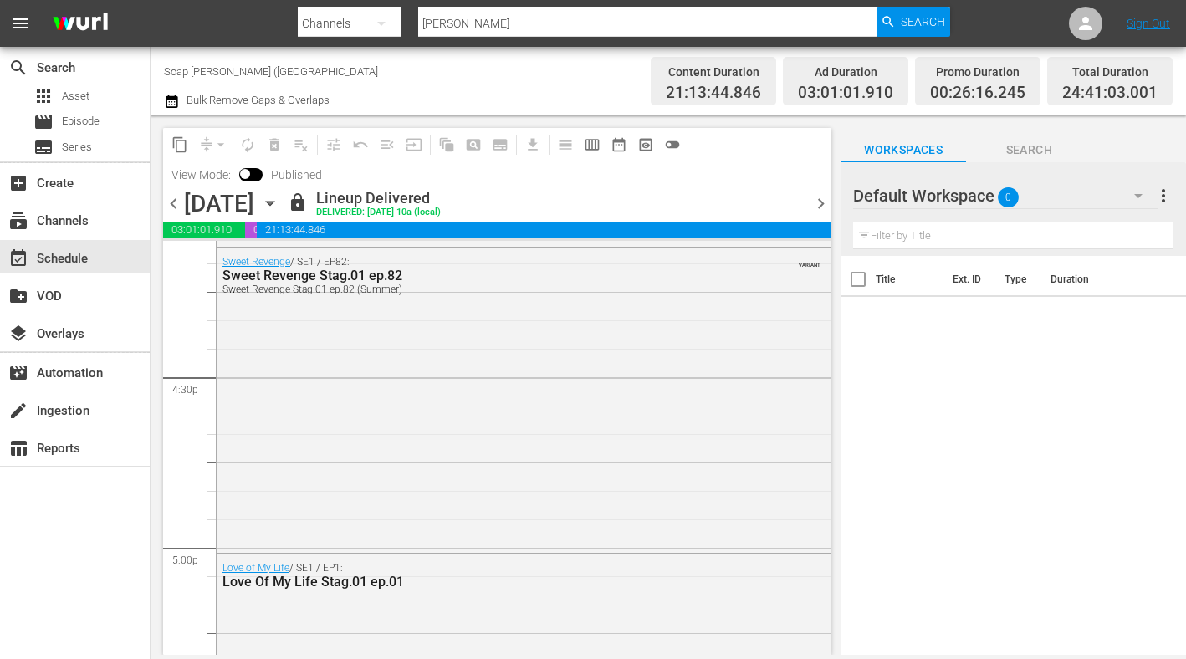
scroll to position [5798, 0]
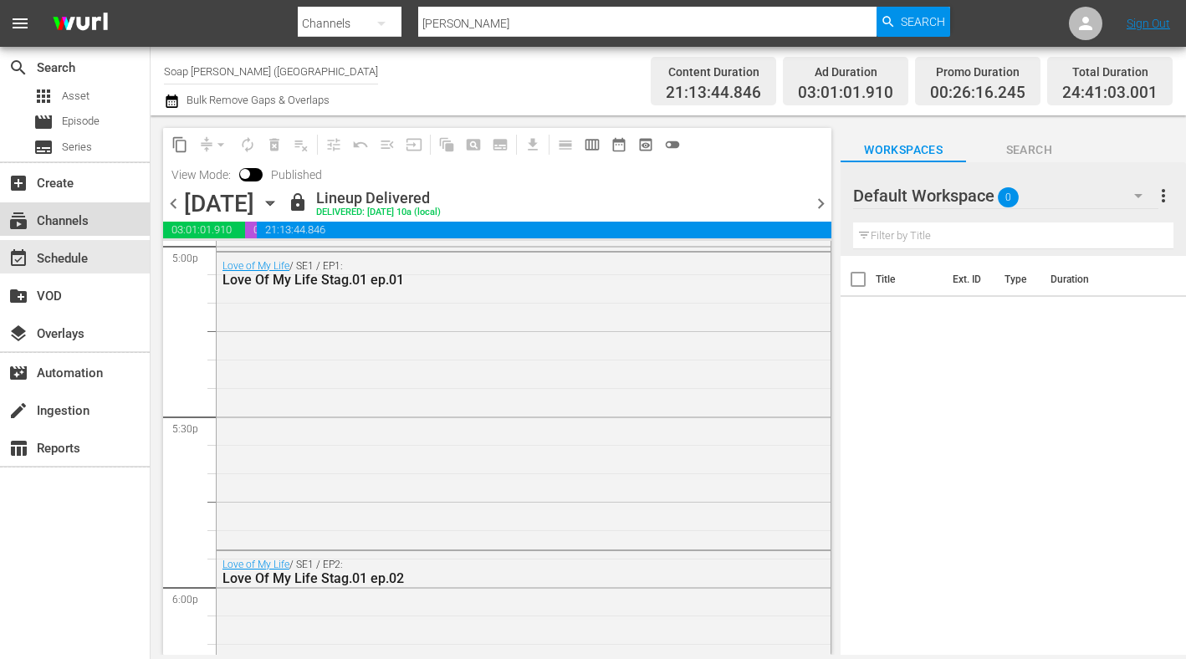
click at [99, 228] on div "subscriptions Channels" at bounding box center [75, 218] width 150 height 33
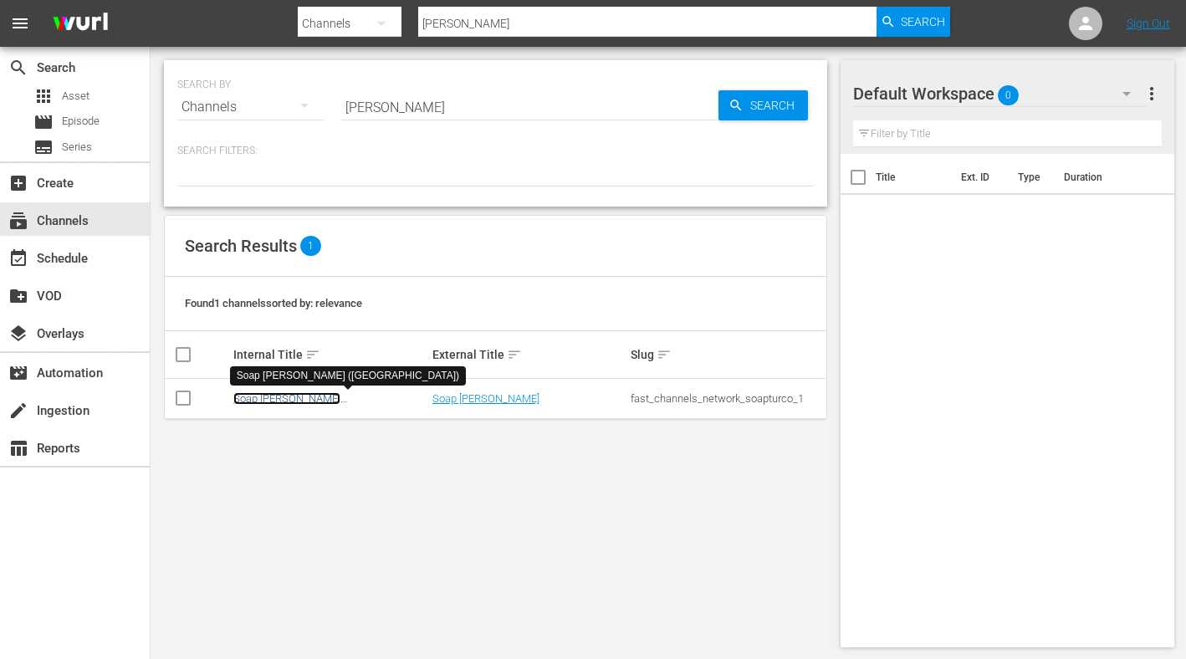
click at [306, 397] on link "Soap [PERSON_NAME] ([GEOGRAPHIC_DATA])" at bounding box center [287, 404] width 108 height 25
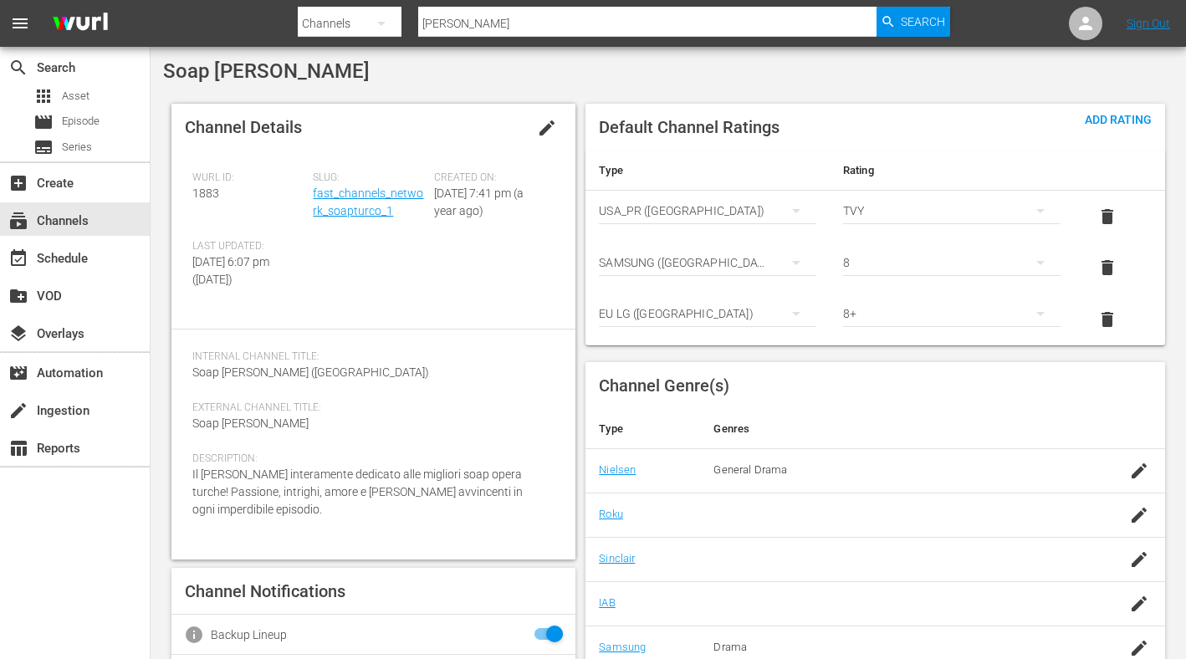
click at [551, 123] on span "edit" at bounding box center [547, 128] width 20 height 20
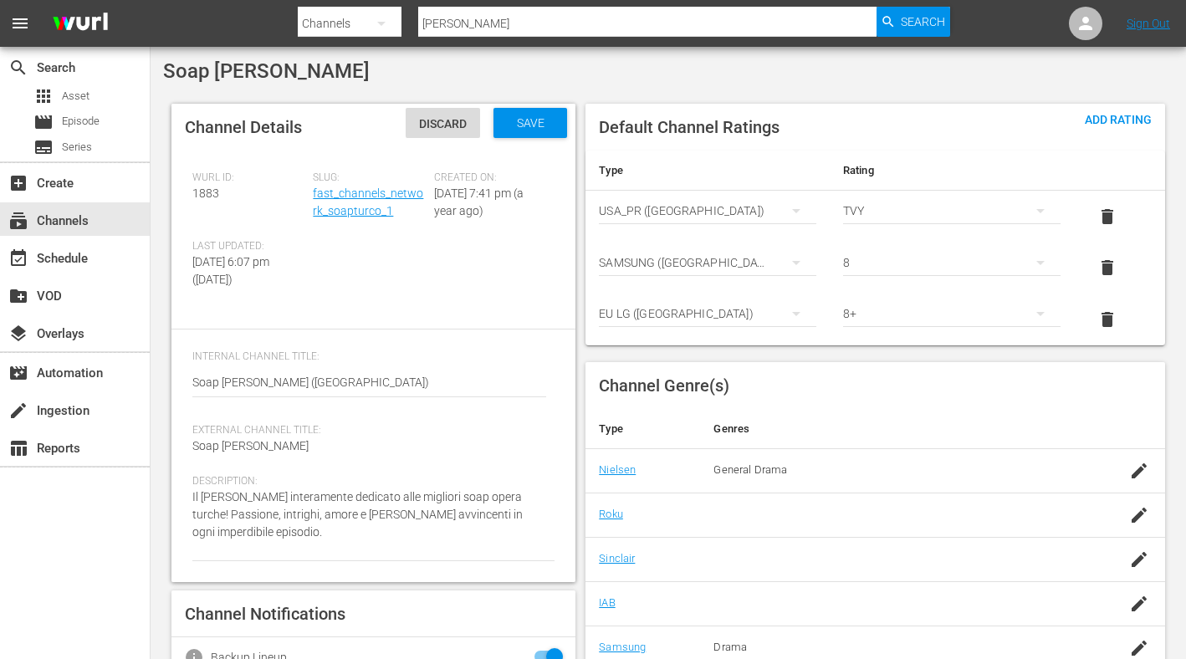
click at [489, 82] on div "Soap [PERSON_NAME]" at bounding box center [668, 70] width 1011 height 23
click at [459, 117] on span "Discard" at bounding box center [443, 123] width 74 height 13
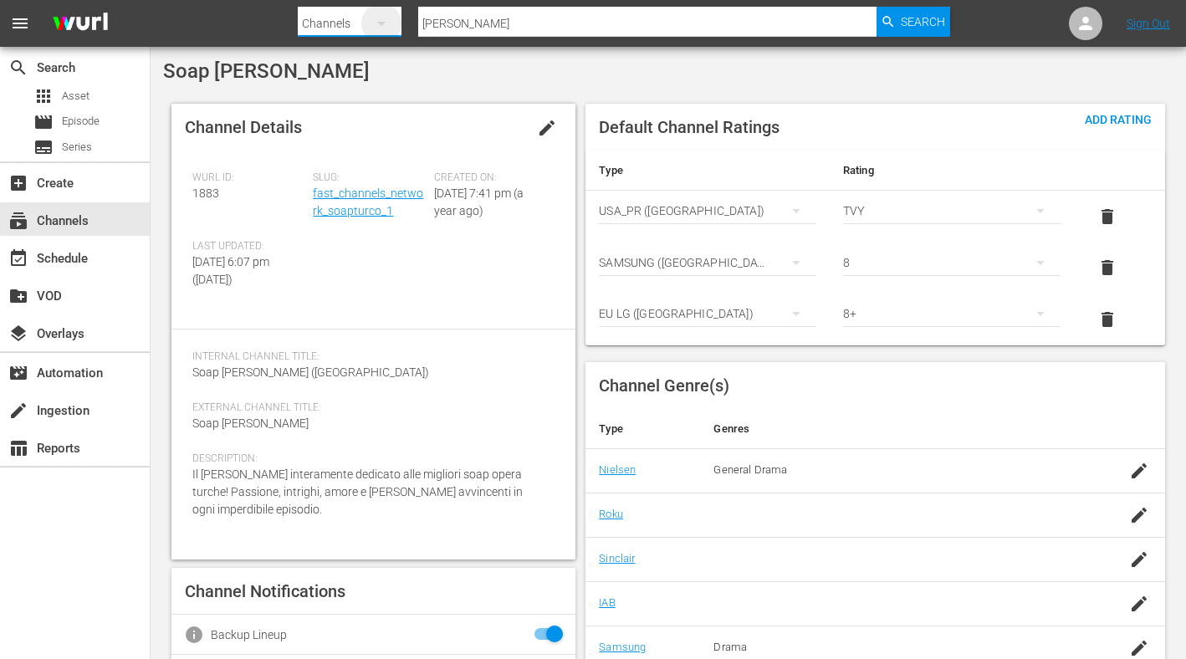
click at [381, 25] on icon "button" at bounding box center [381, 24] width 8 height 4
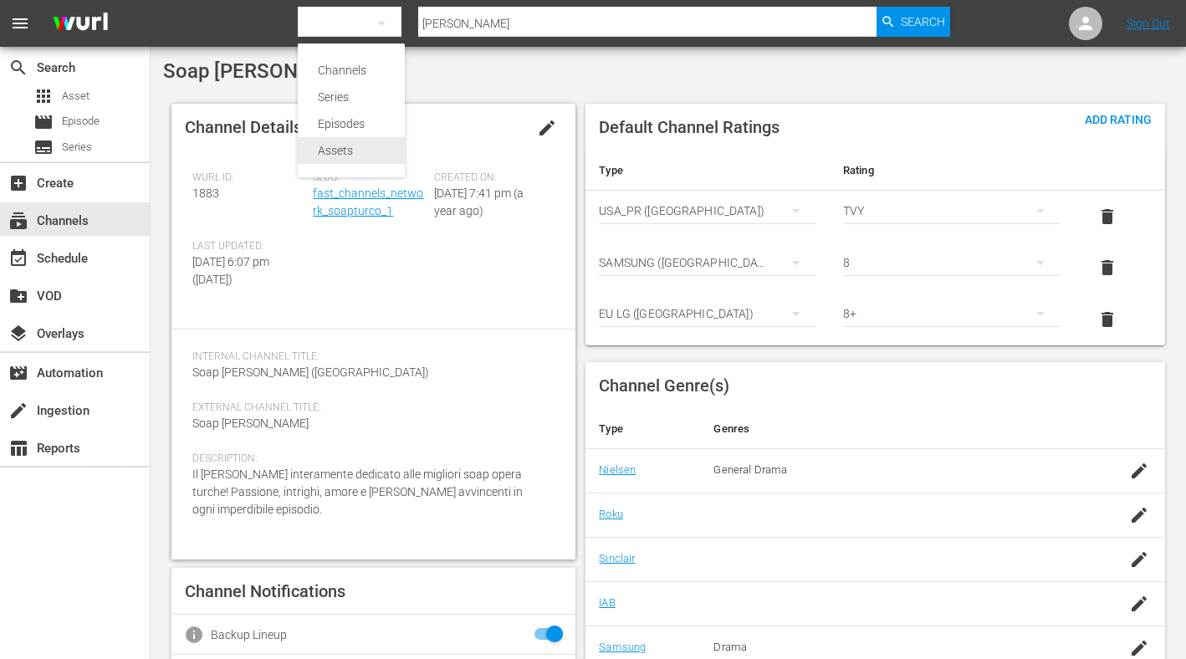
click at [361, 151] on div "Assets" at bounding box center [351, 150] width 67 height 27
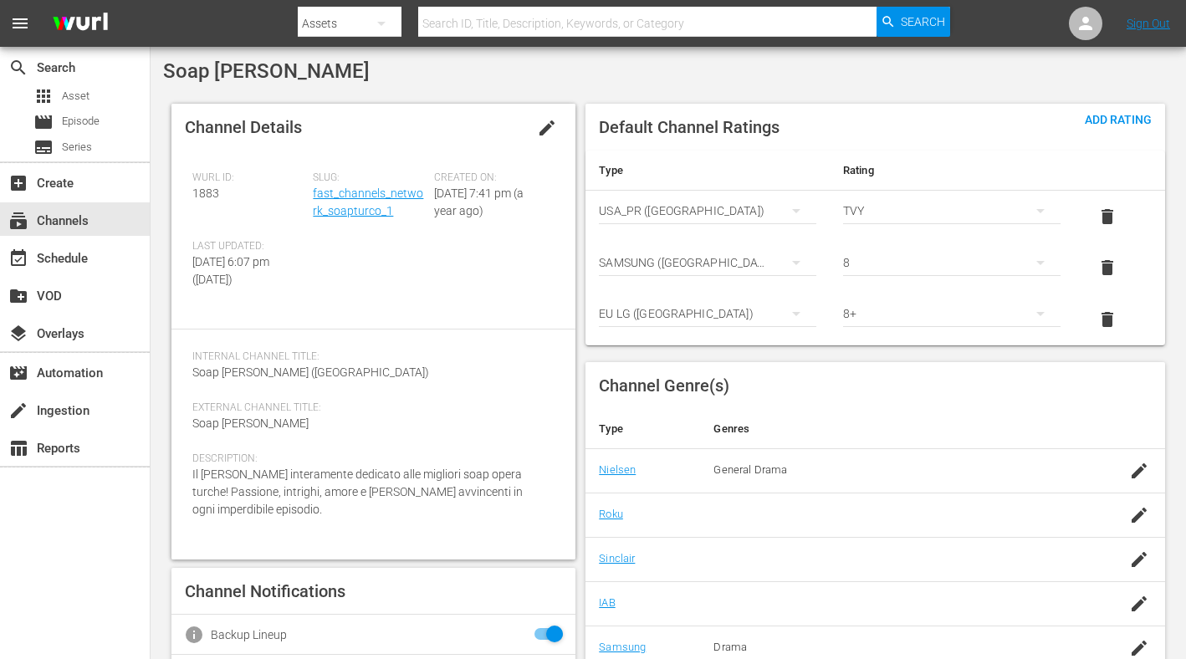
click at [493, 22] on input "text" at bounding box center [647, 23] width 459 height 40
type input "[PERSON_NAME]"
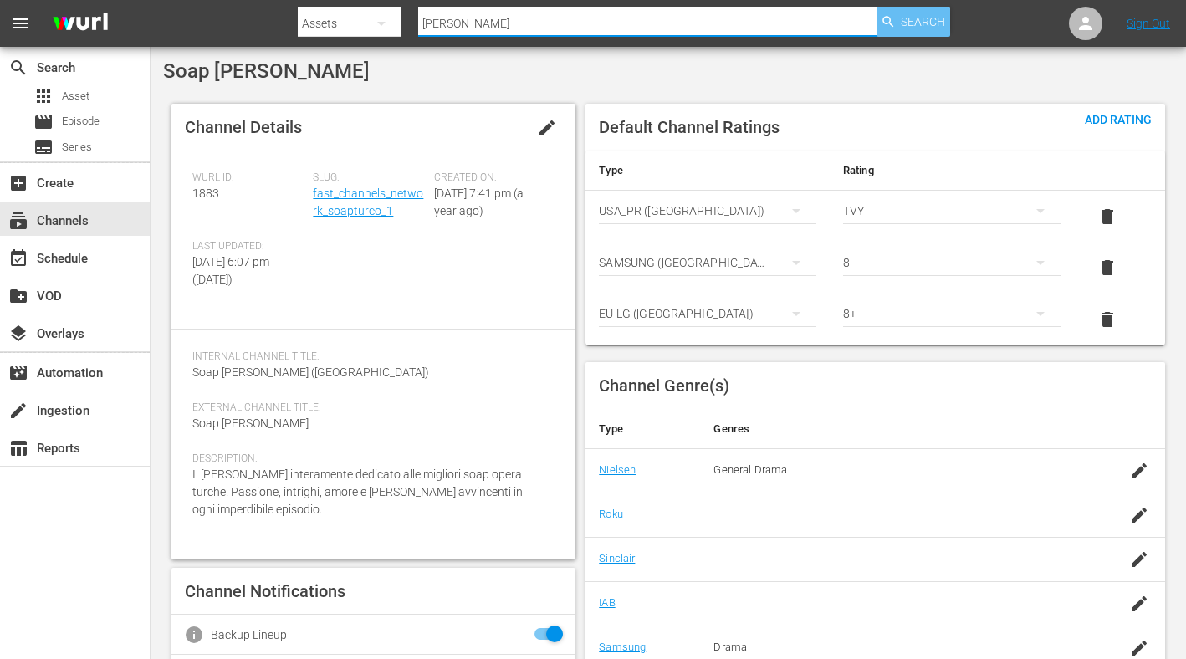
click at [949, 28] on div "Search" at bounding box center [914, 22] width 74 height 30
